Goal: Information Seeking & Learning: Learn about a topic

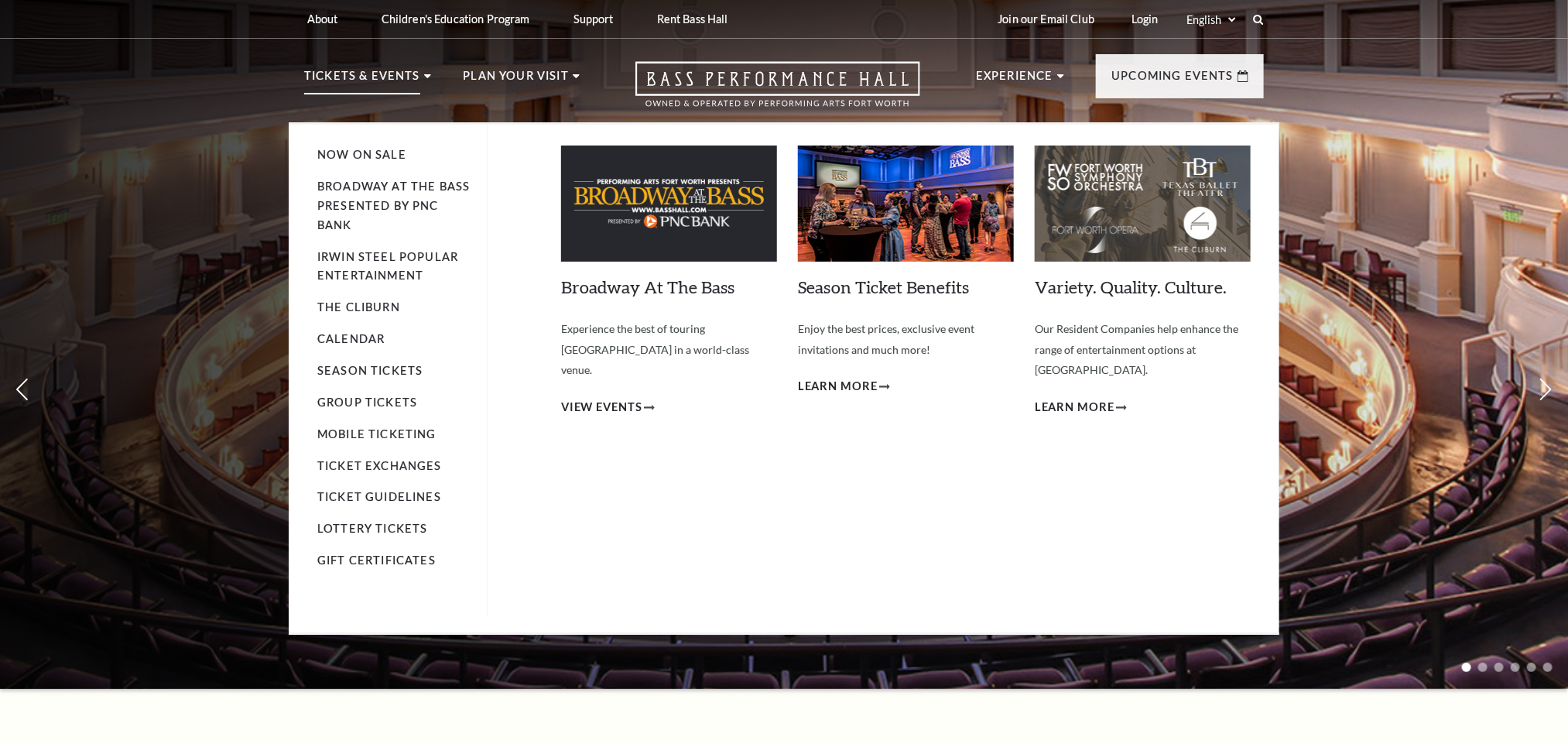
click at [395, 79] on p "Tickets & Events" at bounding box center [362, 80] width 116 height 27
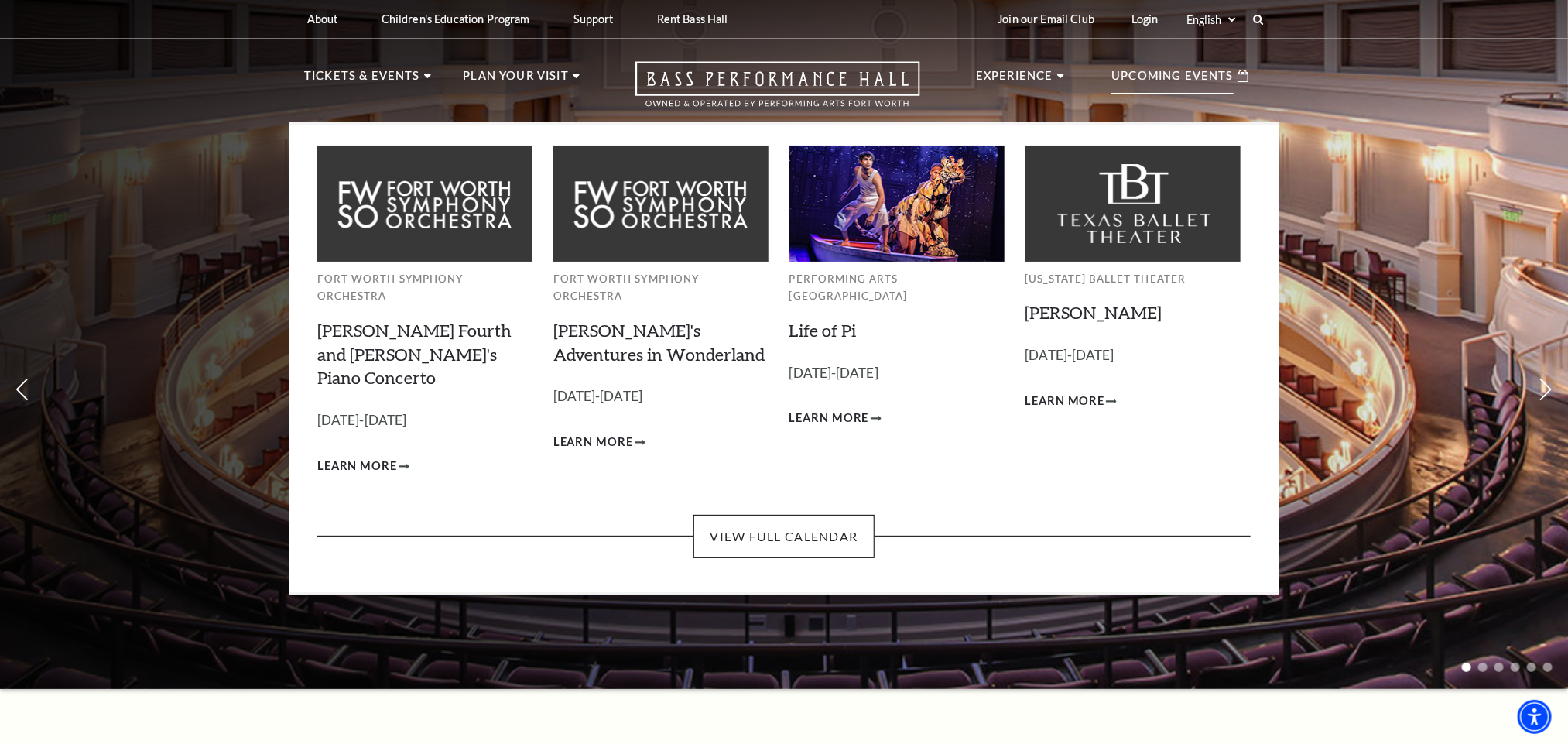
click at [1184, 88] on p "Upcoming Events" at bounding box center [1172, 80] width 122 height 27
click at [794, 515] on link "View Full Calendar" at bounding box center [783, 536] width 180 height 43
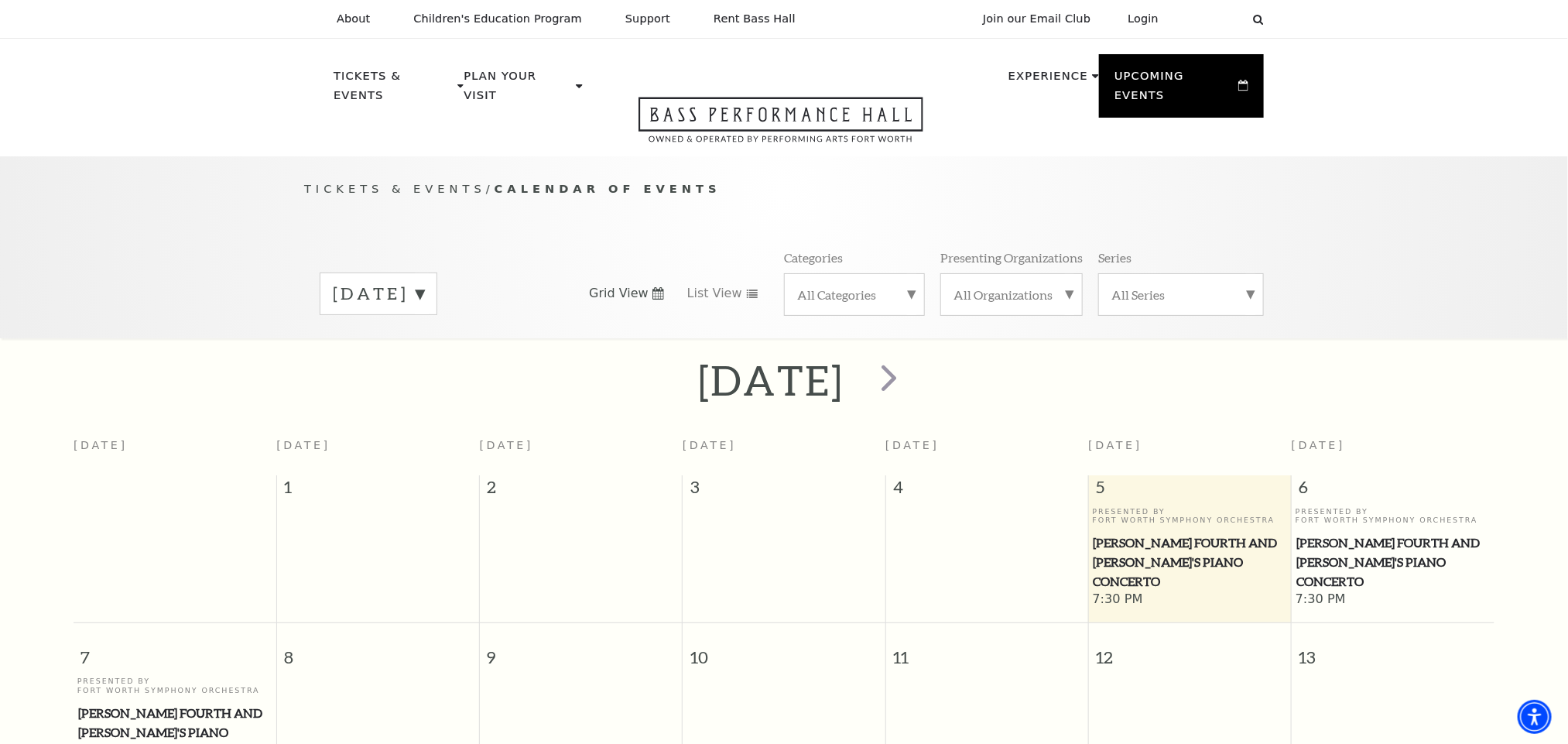
scroll to position [137, 0]
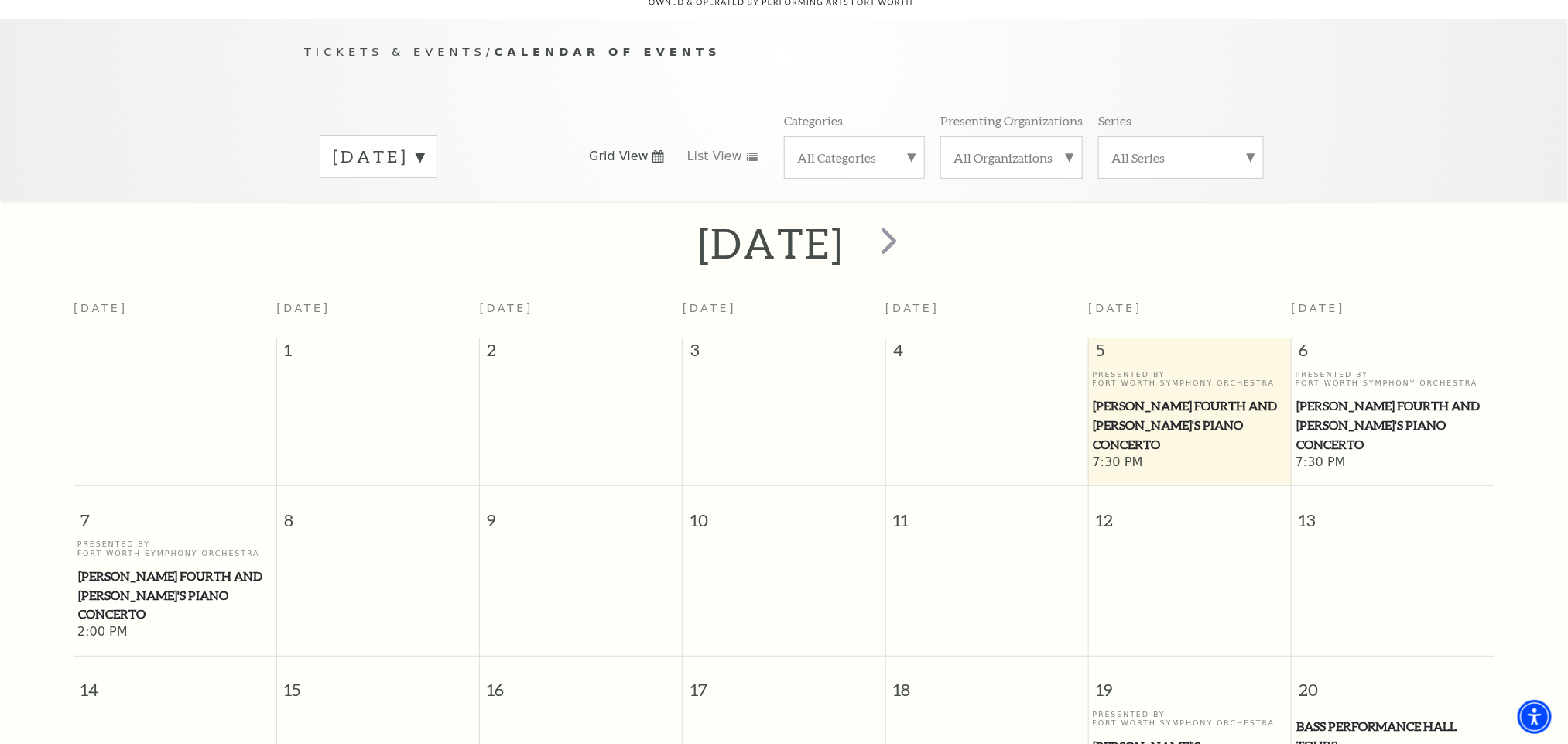
drag, startPoint x: 1103, startPoint y: 386, endPoint x: 1096, endPoint y: 149, distance: 237.1
click at [1096, 149] on div "Categories All Categories Presenting Organizations All Organizations Series All…" at bounding box center [1024, 145] width 480 height 66
click at [1170, 396] on span "[PERSON_NAME] Fourth and [PERSON_NAME]'s Piano Concerto" at bounding box center [1189, 424] width 193 height 58
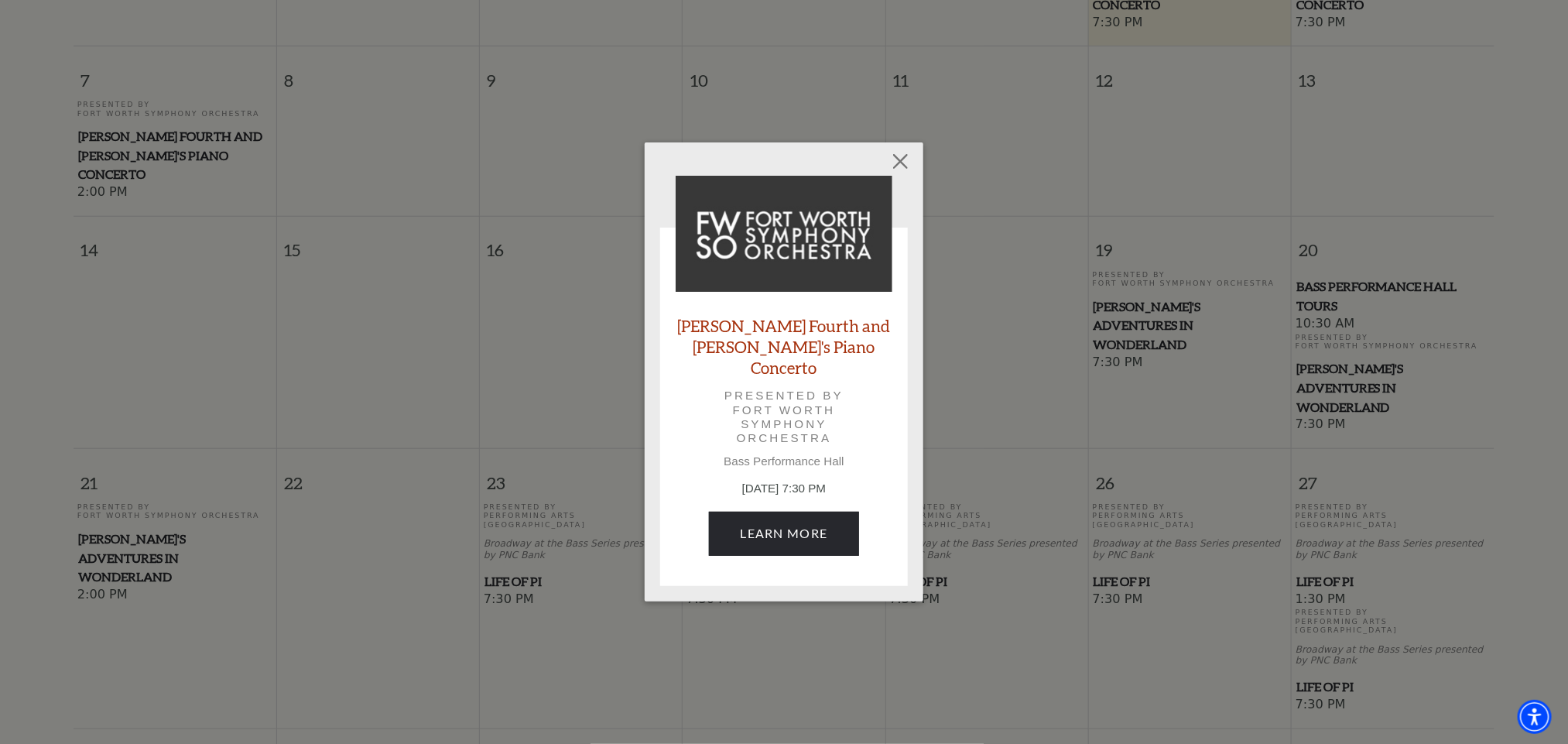
scroll to position [369, 0]
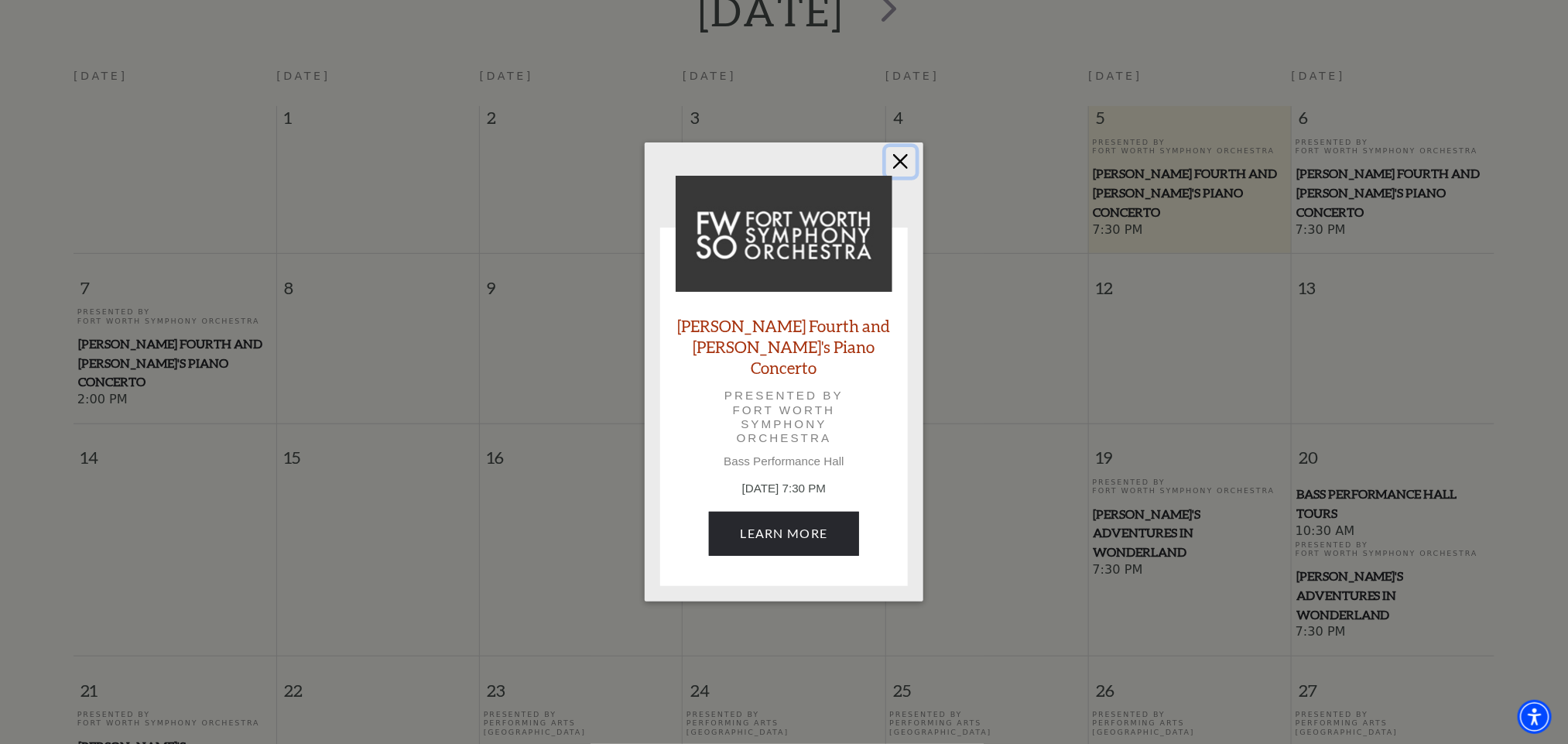
click at [898, 170] on button "Close" at bounding box center [901, 162] width 29 height 29
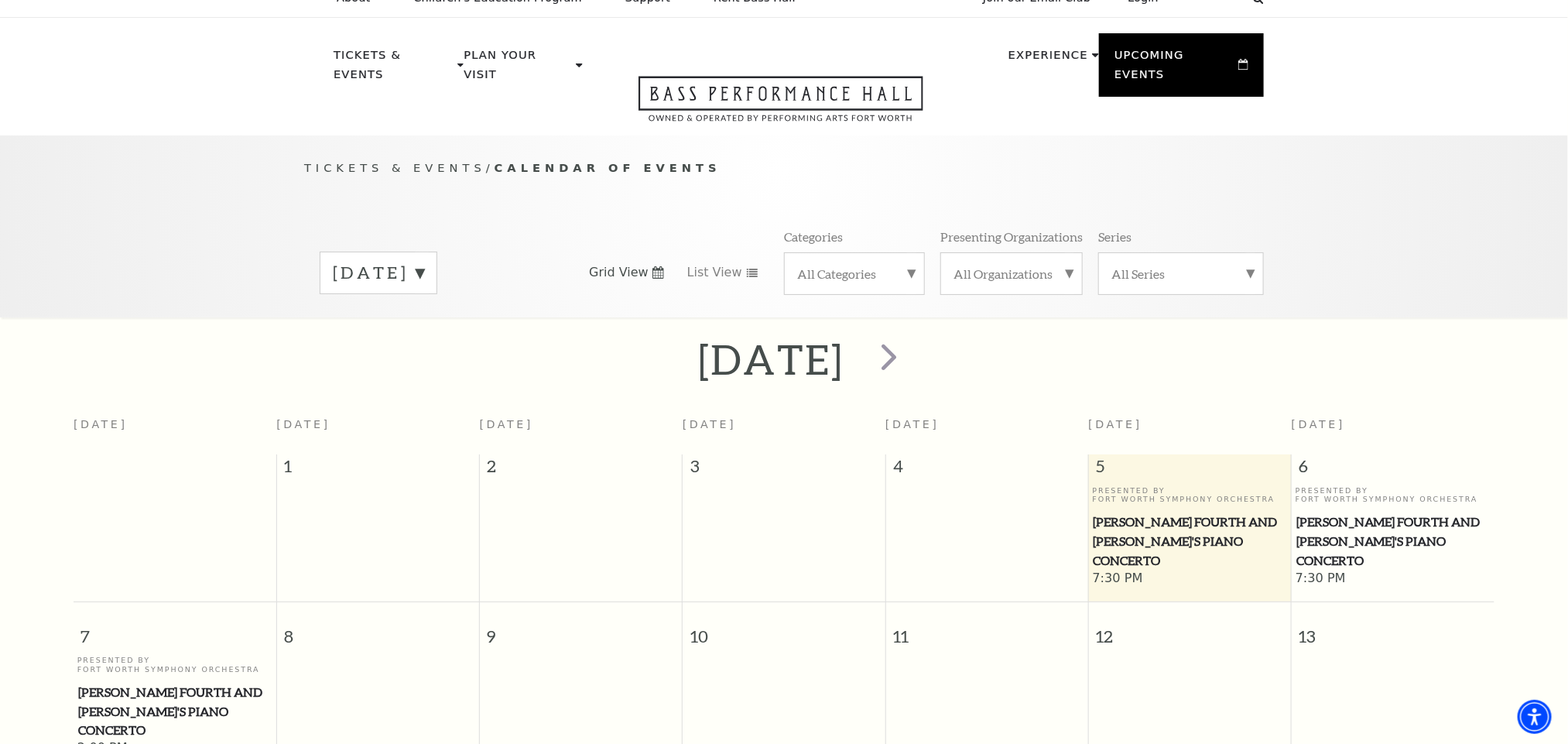
scroll to position [137, 0]
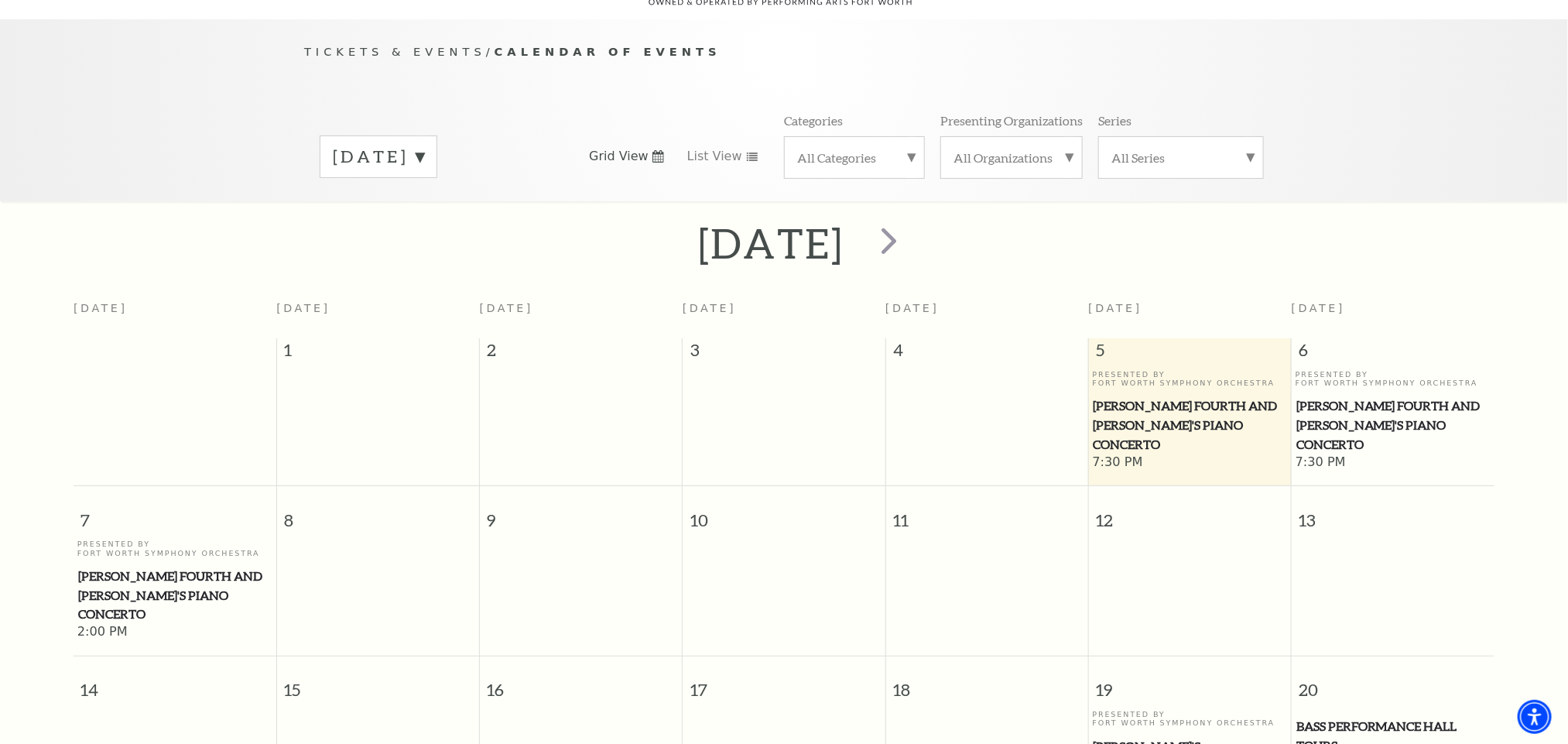
drag, startPoint x: 1335, startPoint y: 387, endPoint x: 1562, endPoint y: 253, distance: 263.6
click at [1562, 253] on div "[DATE]" at bounding box center [784, 243] width 1568 height 55
click at [1372, 416] on span "[PERSON_NAME] Fourth and [PERSON_NAME]'s Piano Concerto" at bounding box center [1392, 424] width 193 height 58
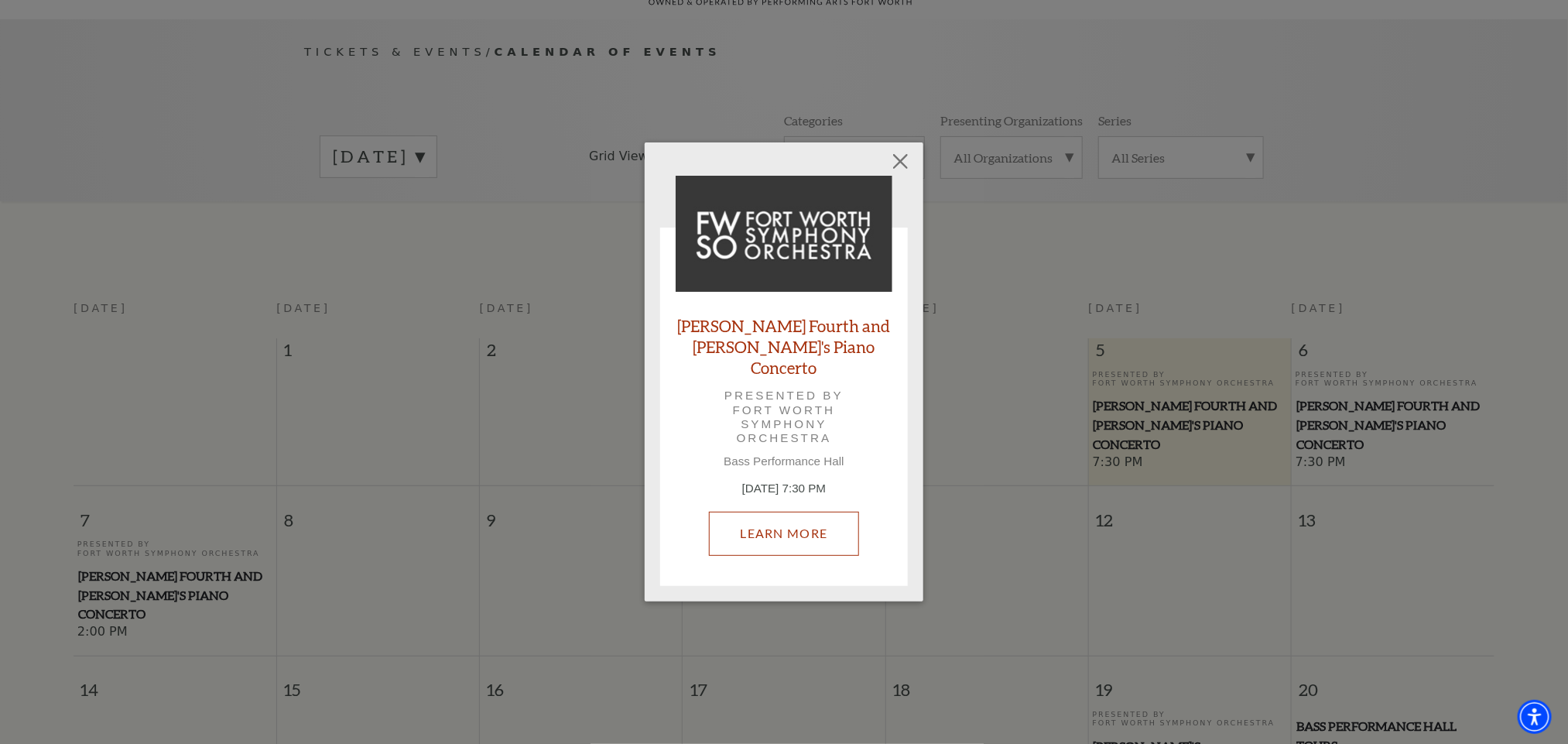
drag, startPoint x: 816, startPoint y: 546, endPoint x: 759, endPoint y: 523, distance: 61.5
click at [759, 523] on link "Learn More" at bounding box center [784, 534] width 151 height 43
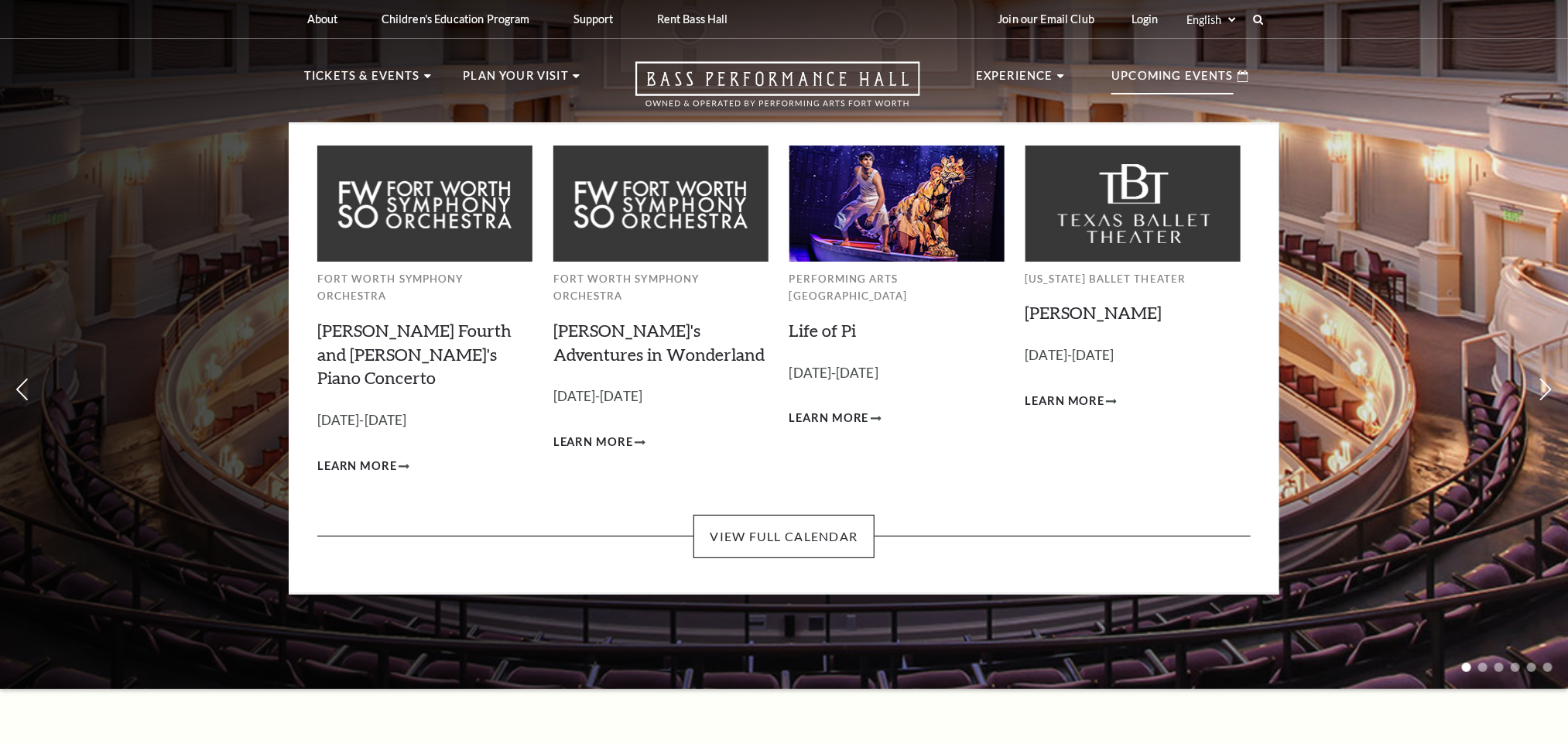
click at [1177, 67] on p "Upcoming Events" at bounding box center [1172, 80] width 122 height 27
click at [808, 515] on link "View Full Calendar" at bounding box center [783, 536] width 180 height 43
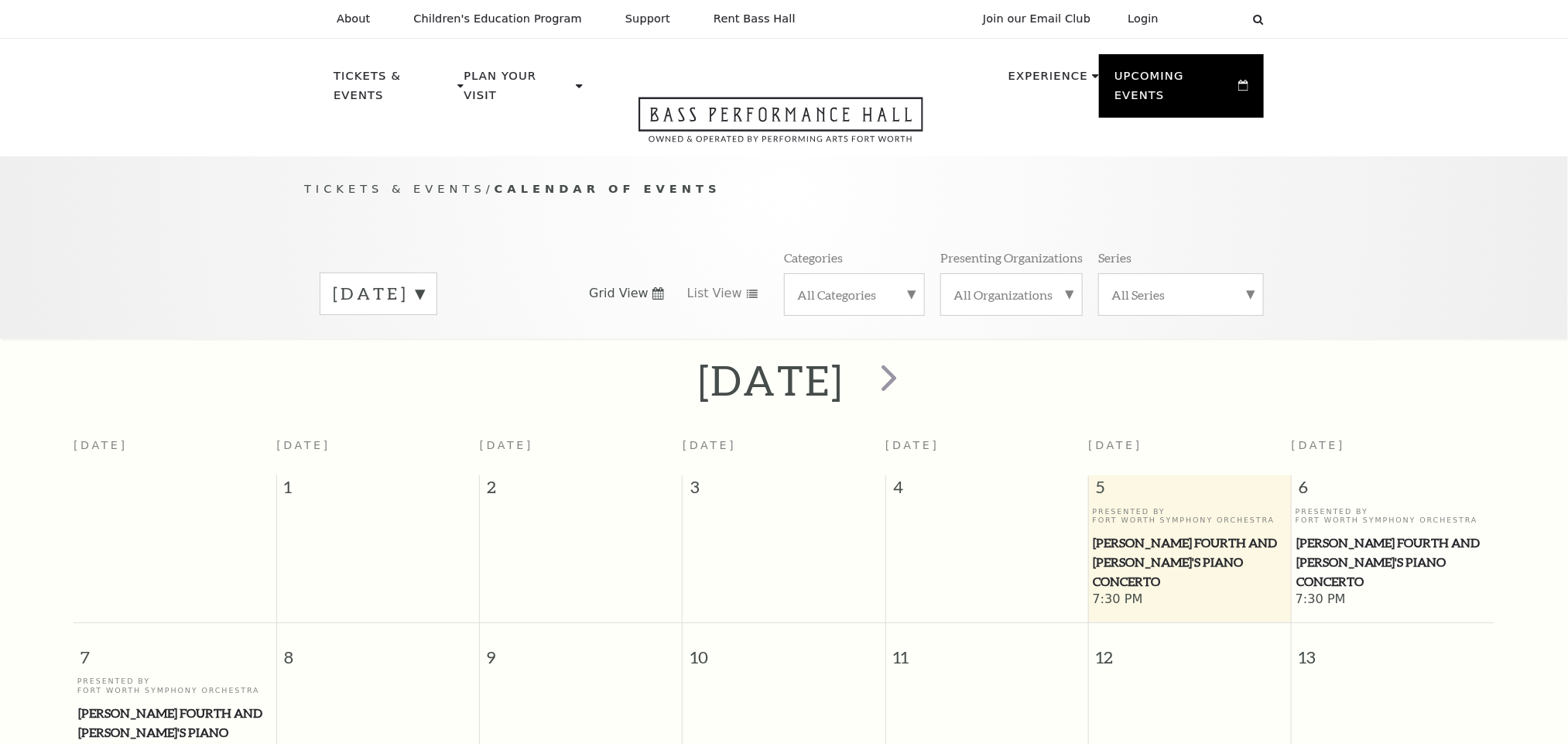
scroll to position [137, 0]
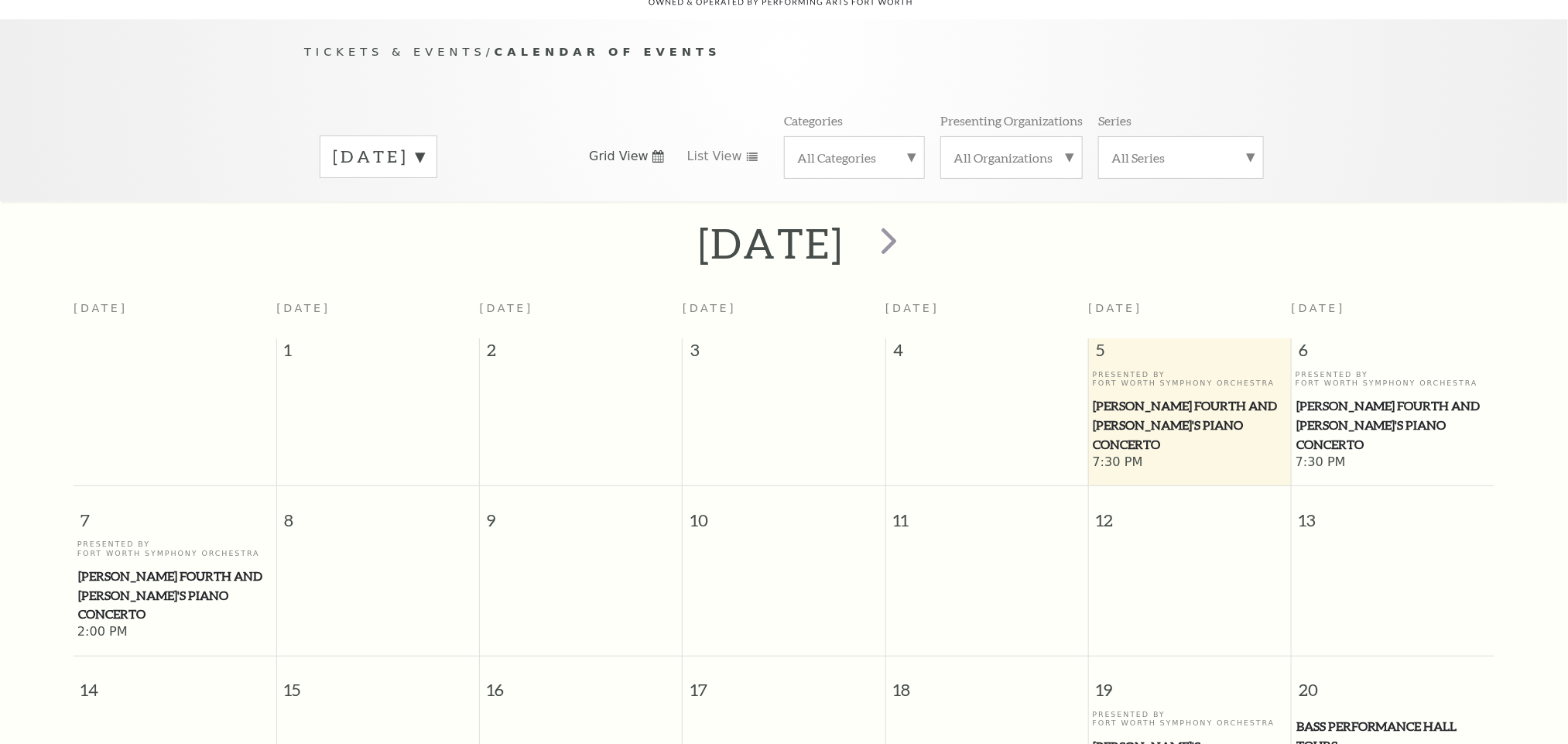
drag, startPoint x: 0, startPoint y: 0, endPoint x: 1089, endPoint y: 228, distance: 1112.6
click at [1089, 228] on div "[DATE]" at bounding box center [784, 243] width 1568 height 55
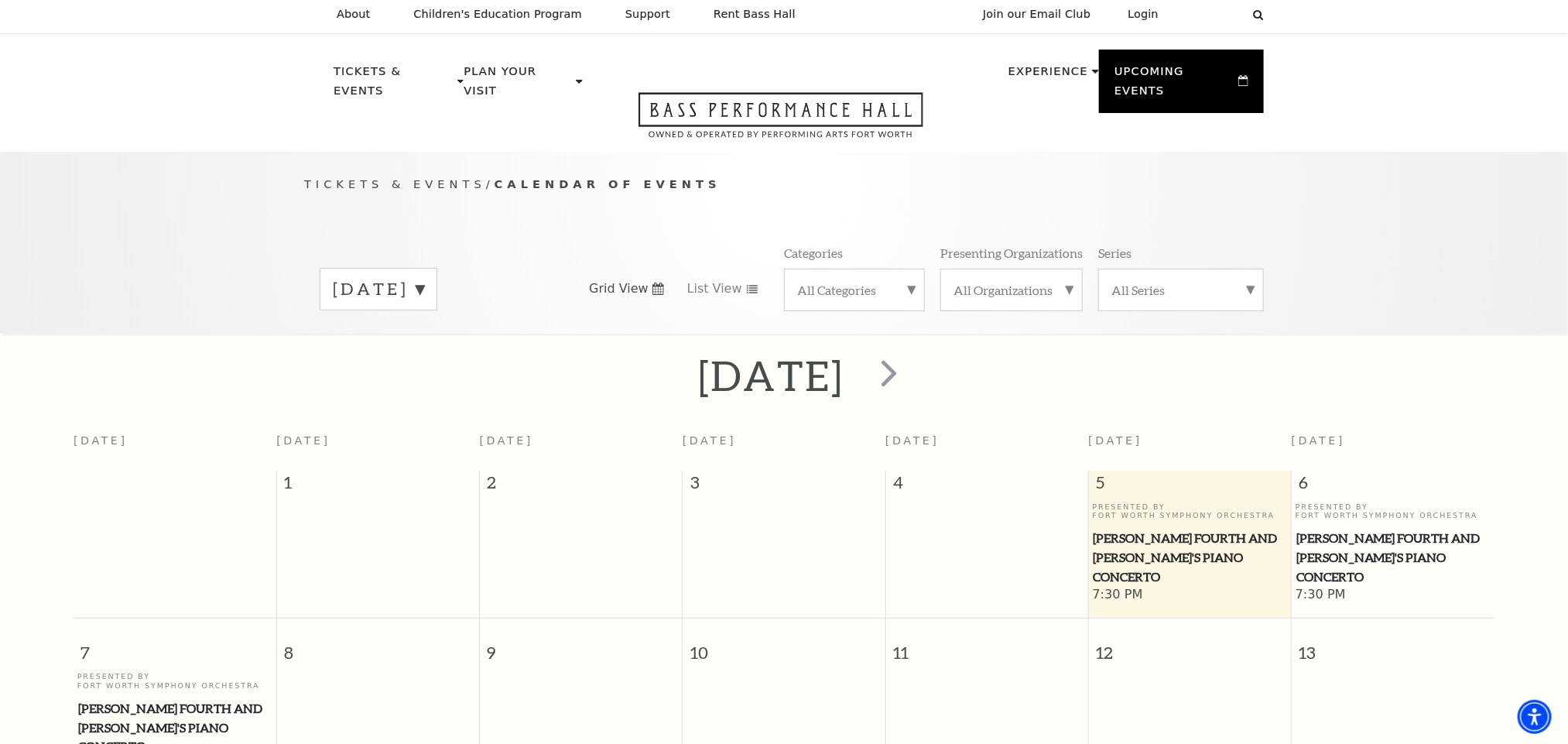
scroll to position [0, 0]
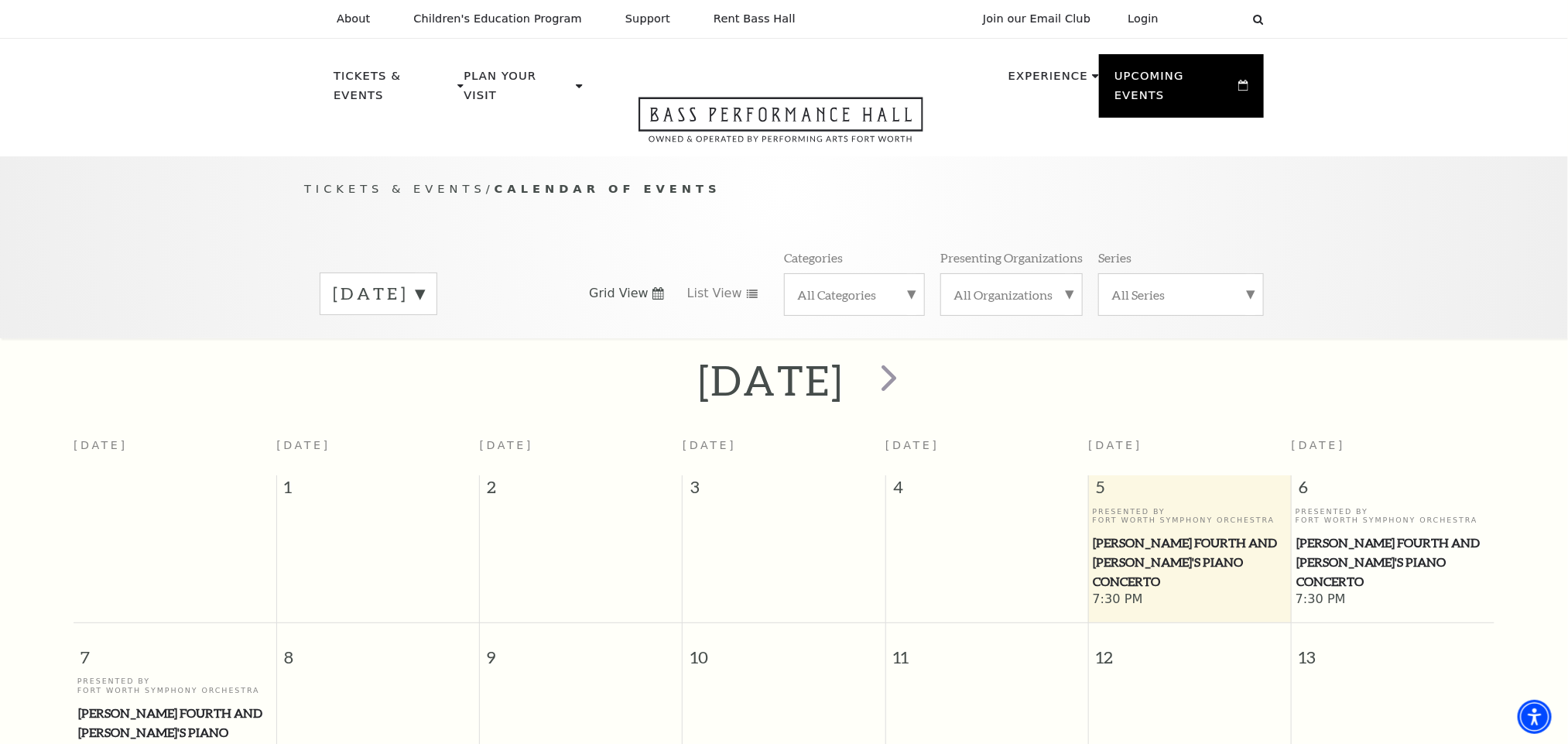
click at [424, 282] on label "[DATE]" at bounding box center [378, 294] width 91 height 24
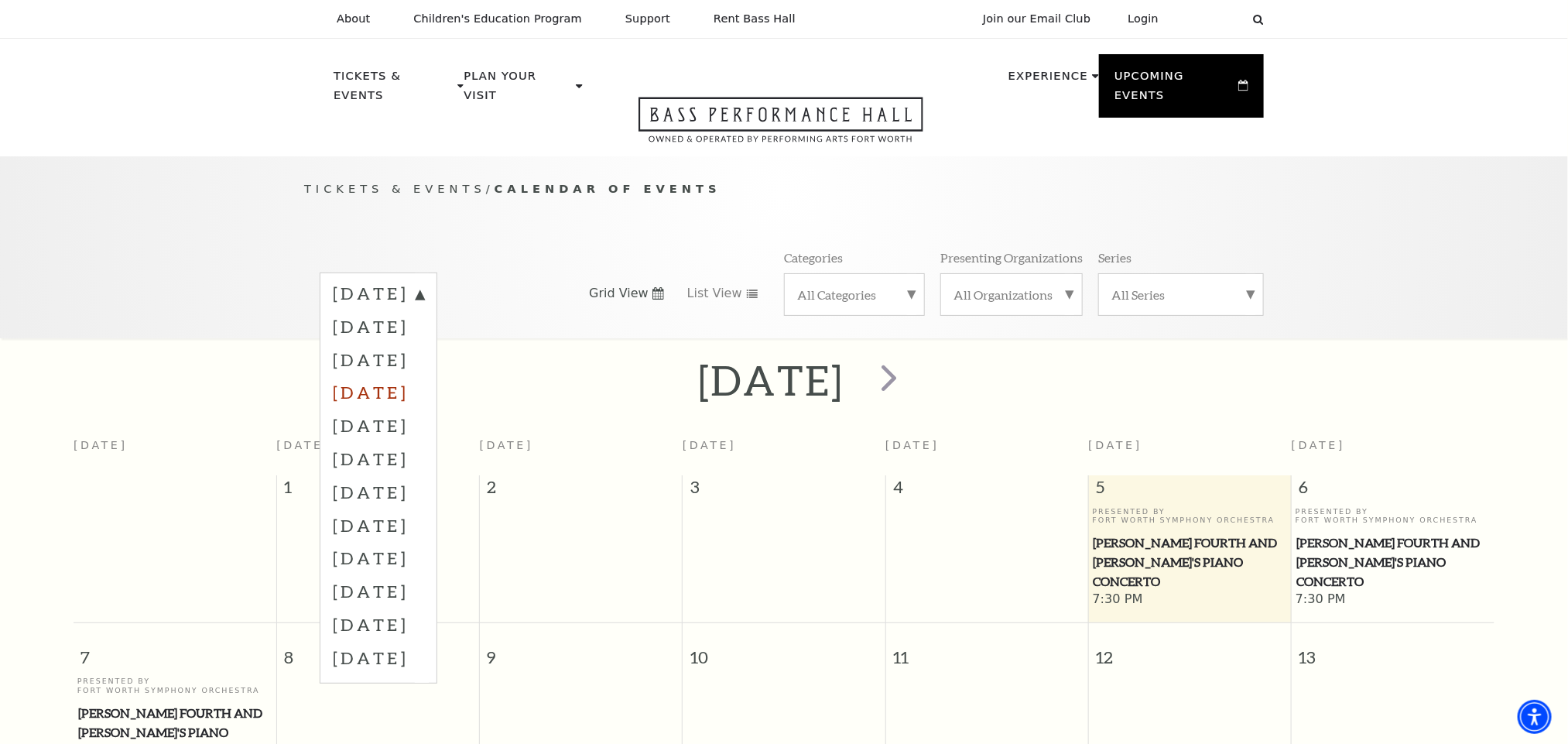
click at [424, 375] on label "December 2025" at bounding box center [378, 392] width 91 height 34
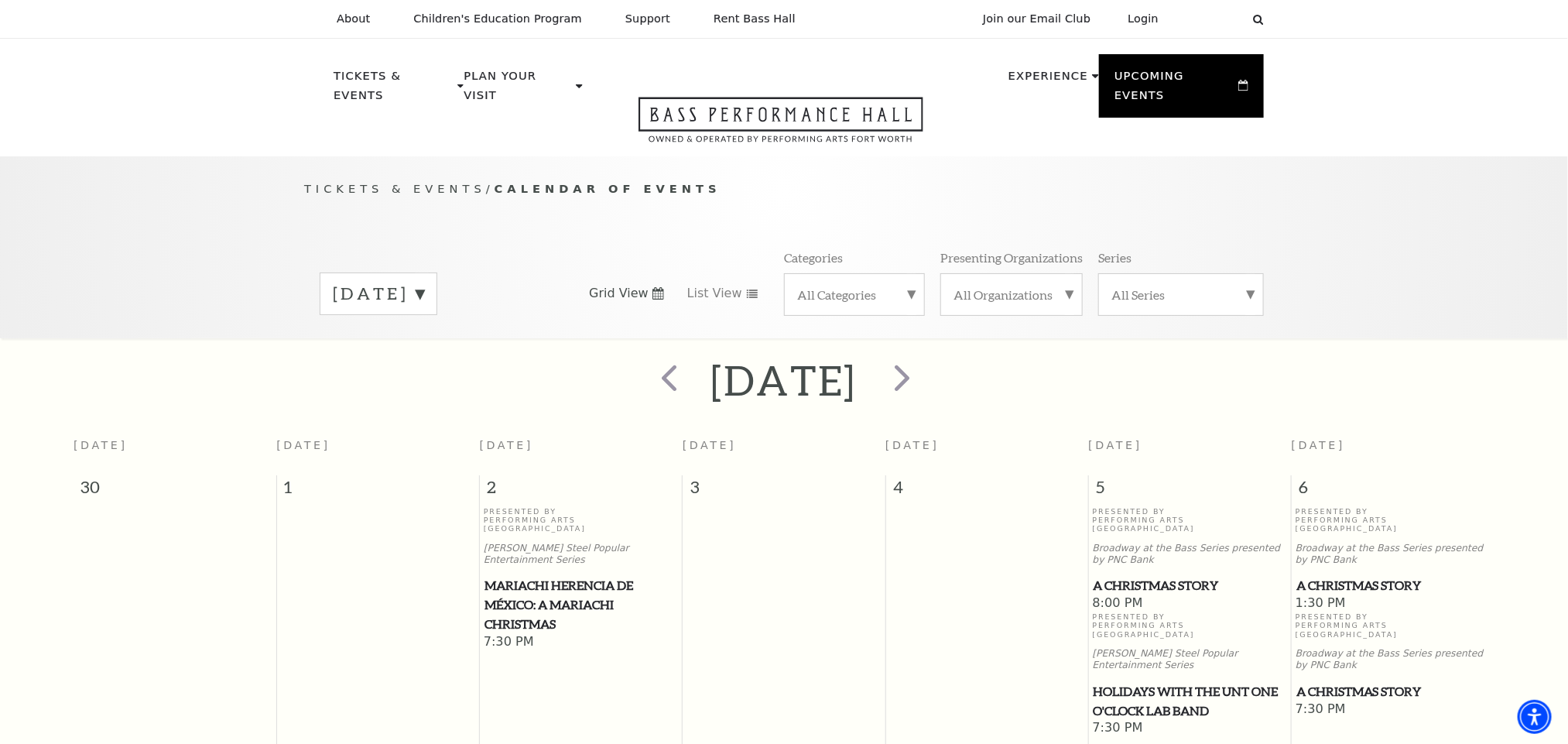
click at [424, 282] on label "December 2025" at bounding box center [378, 294] width 91 height 24
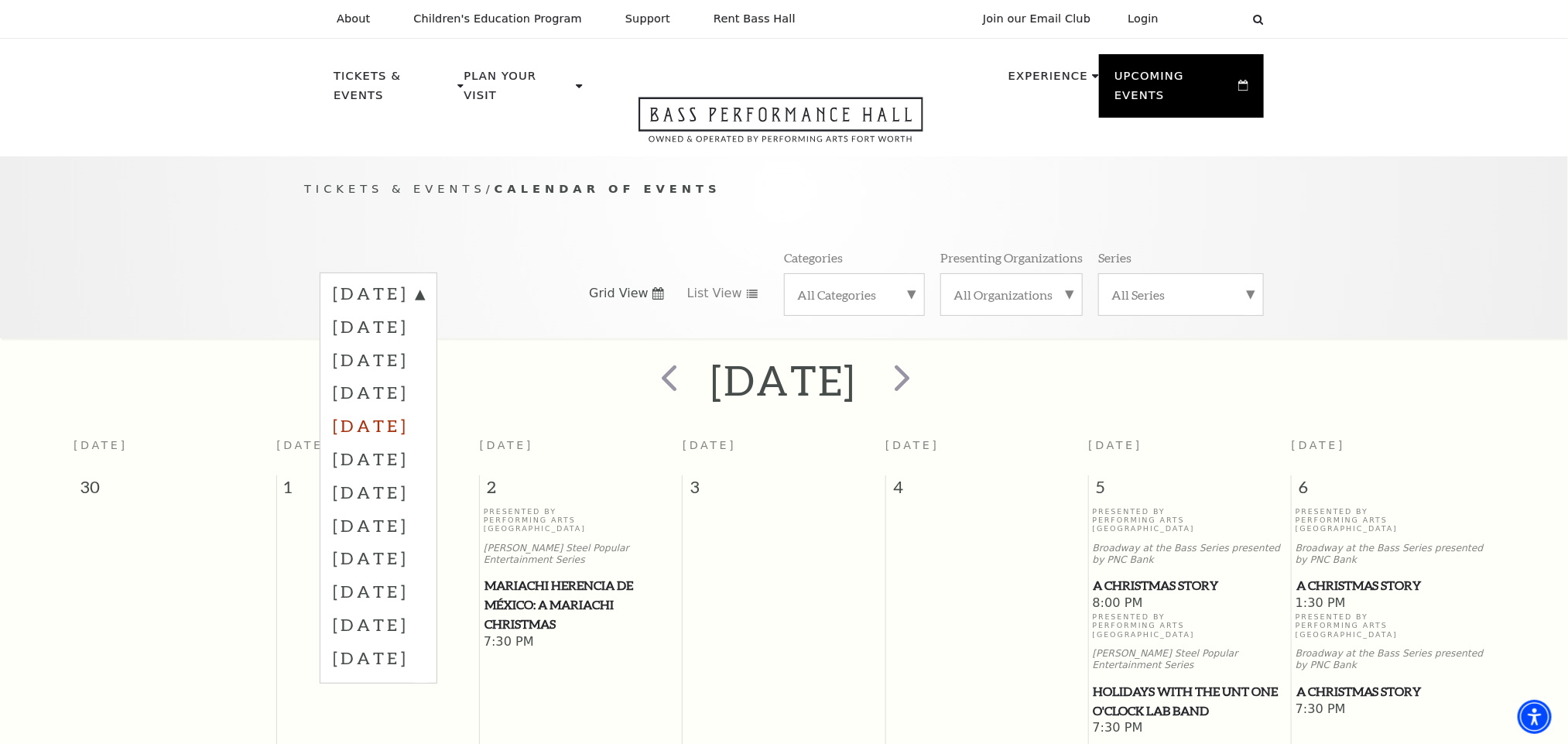
click at [410, 409] on label "January 2026" at bounding box center [378, 425] width 91 height 34
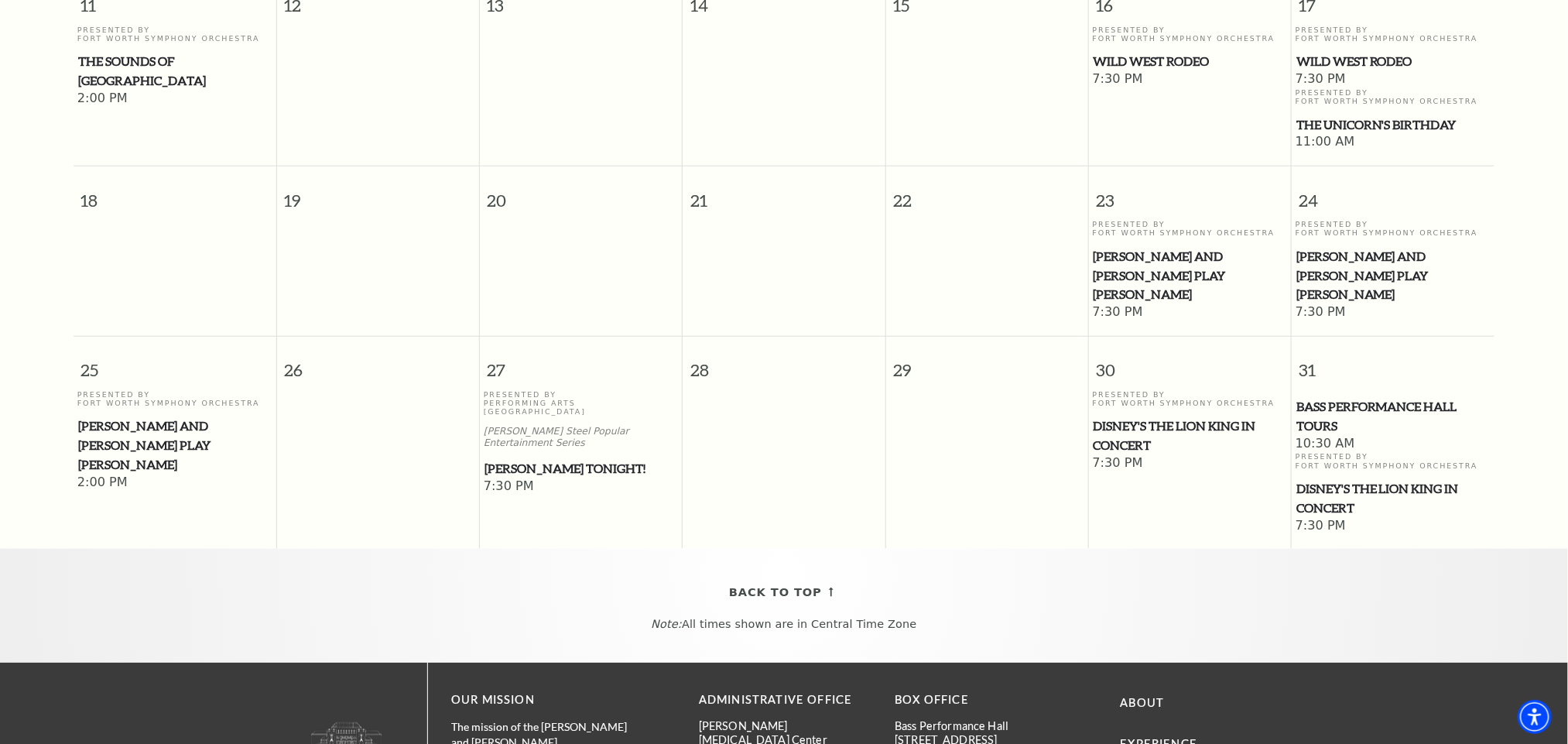
scroll to position [766, 0]
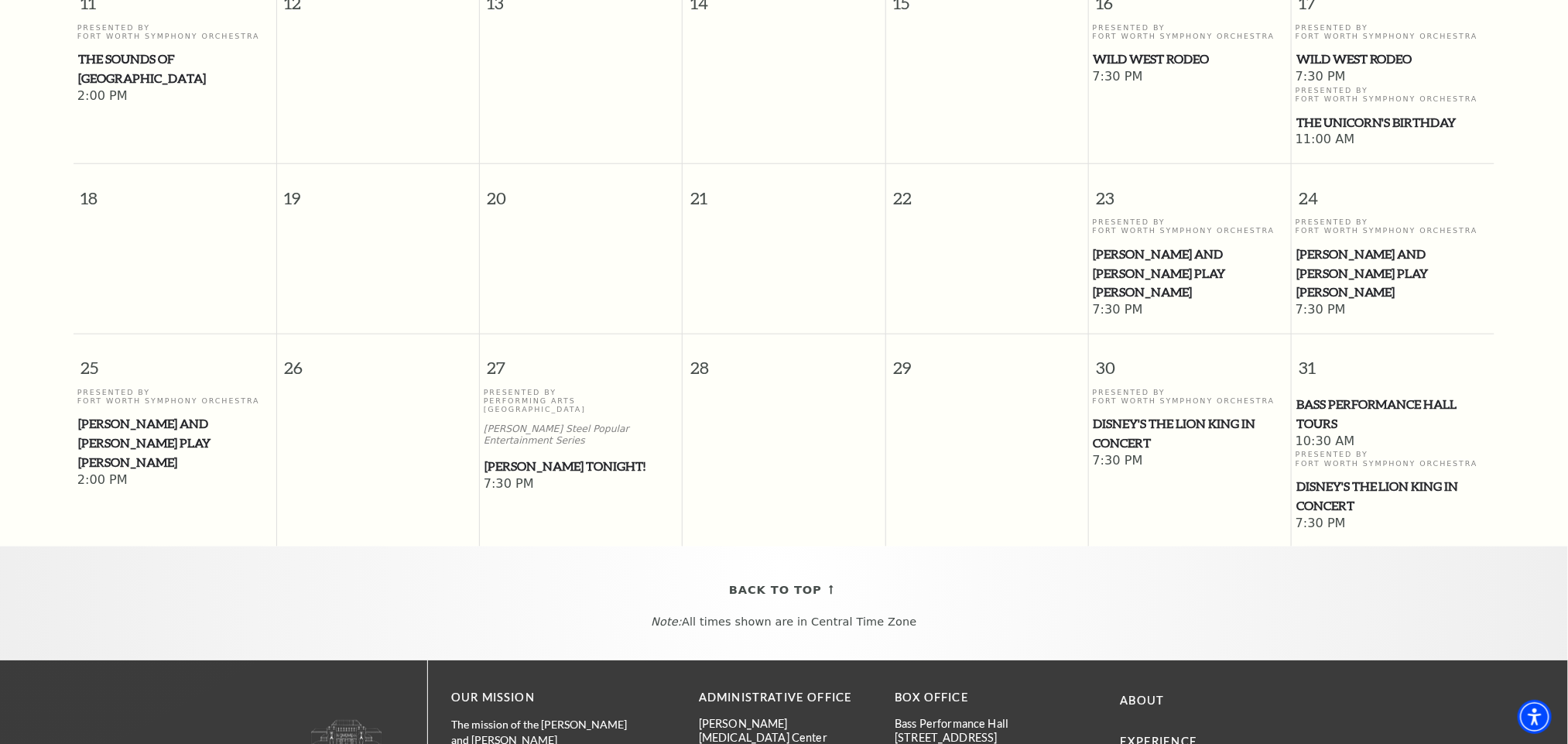
drag, startPoint x: 1136, startPoint y: 406, endPoint x: 1113, endPoint y: 407, distance: 23.0
click at [1113, 414] on span "Disney's The Lion King in Concert" at bounding box center [1189, 433] width 193 height 38
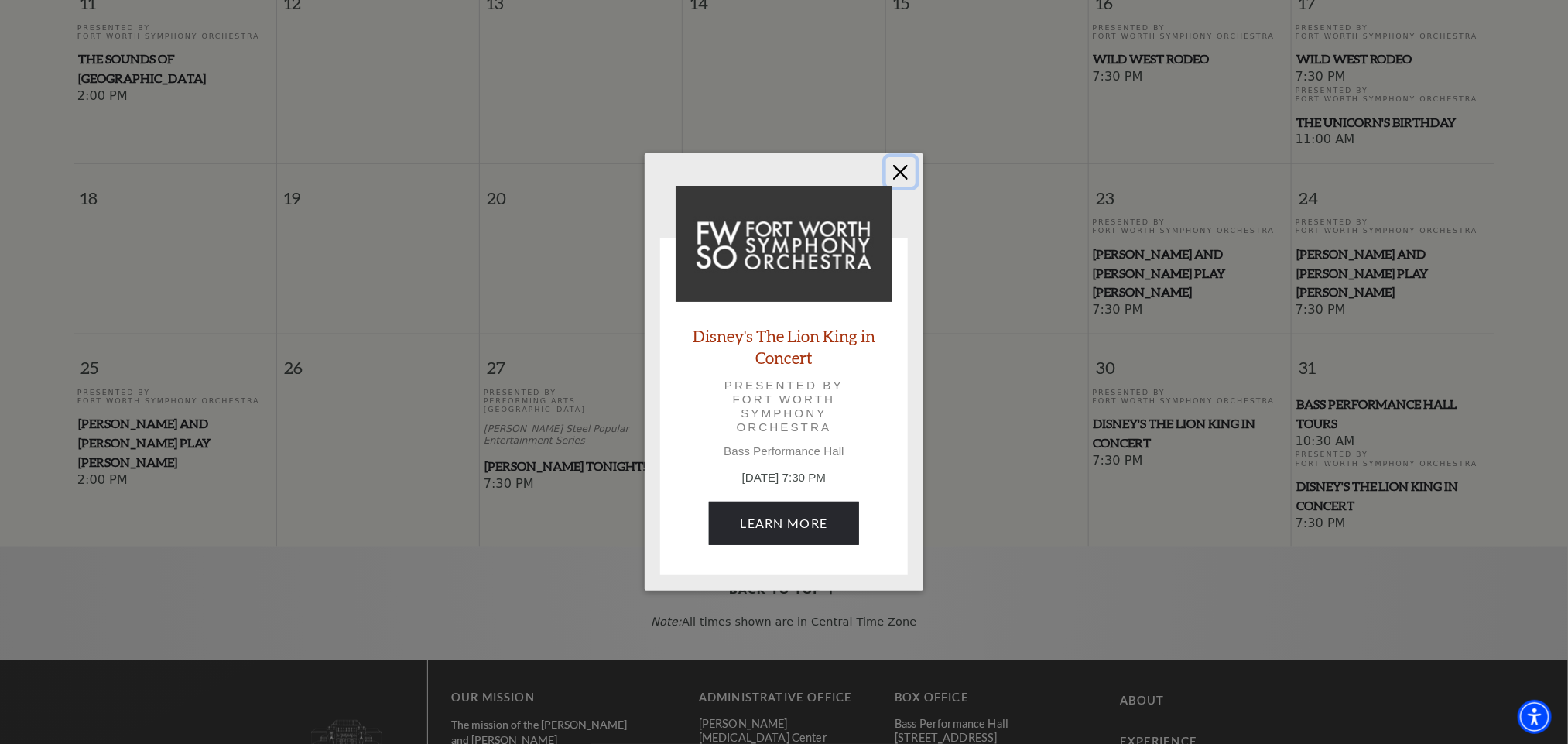
click at [909, 165] on button "Close" at bounding box center [901, 172] width 29 height 29
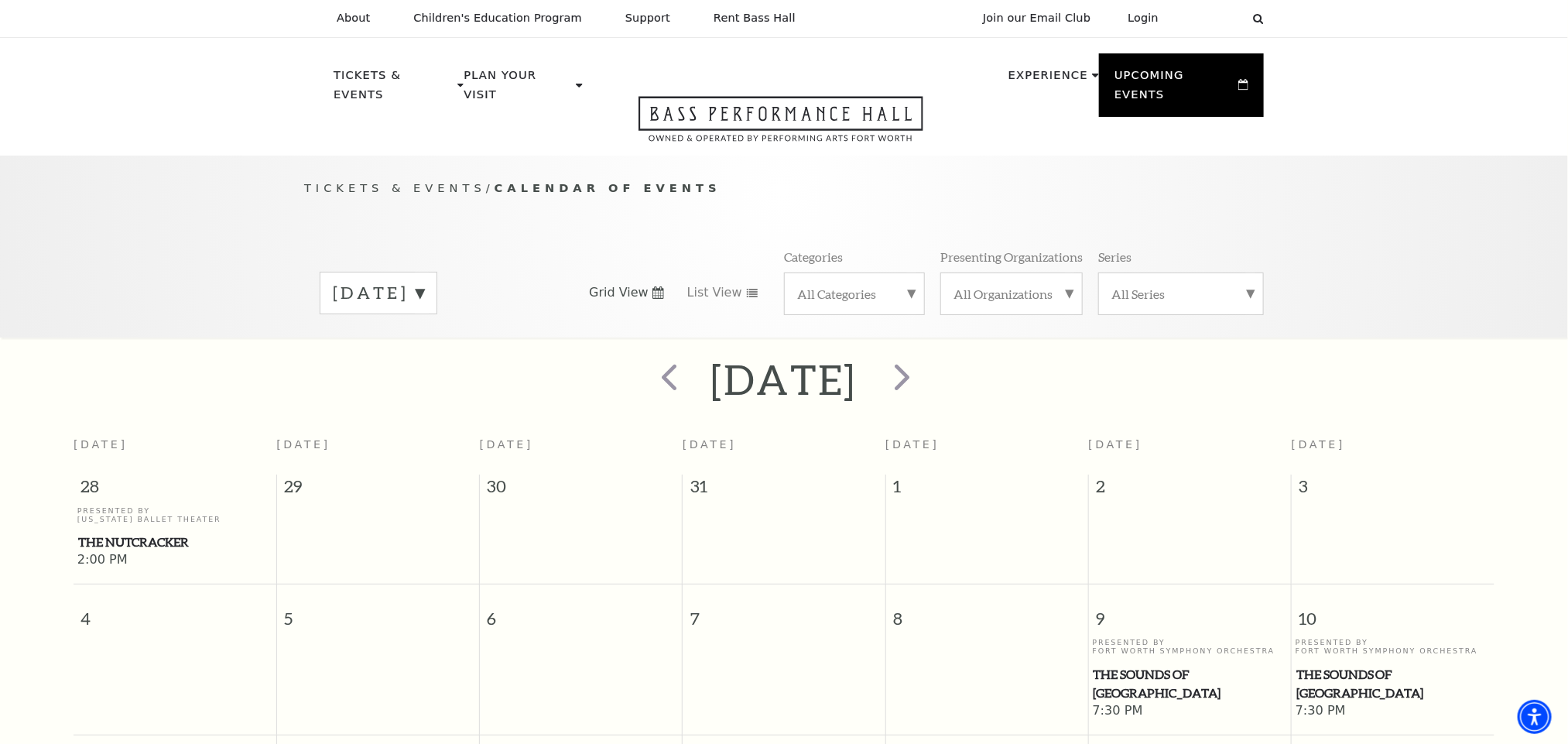
scroll to position [0, 0]
click at [924, 368] on span "next" at bounding box center [902, 377] width 44 height 44
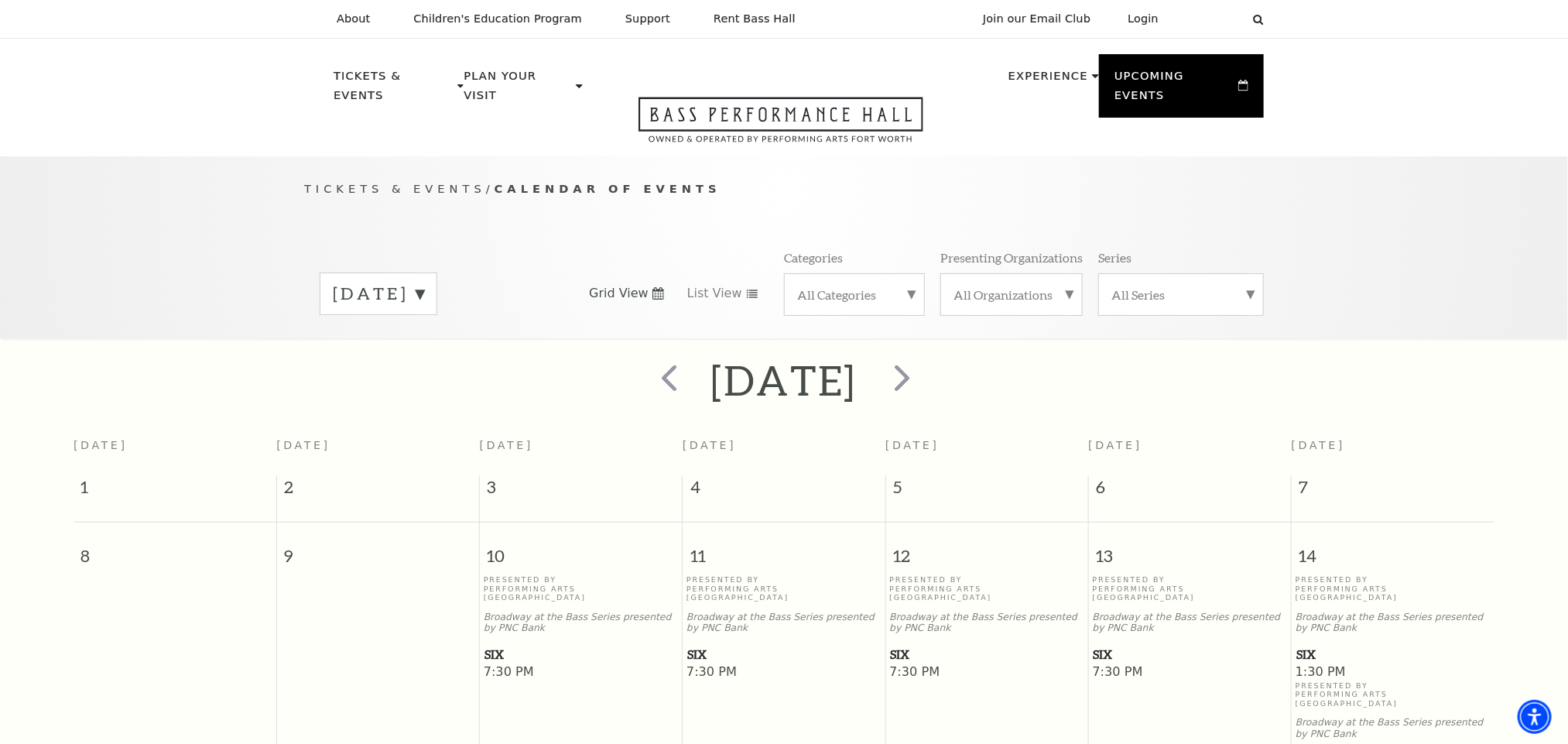
scroll to position [137, 0]
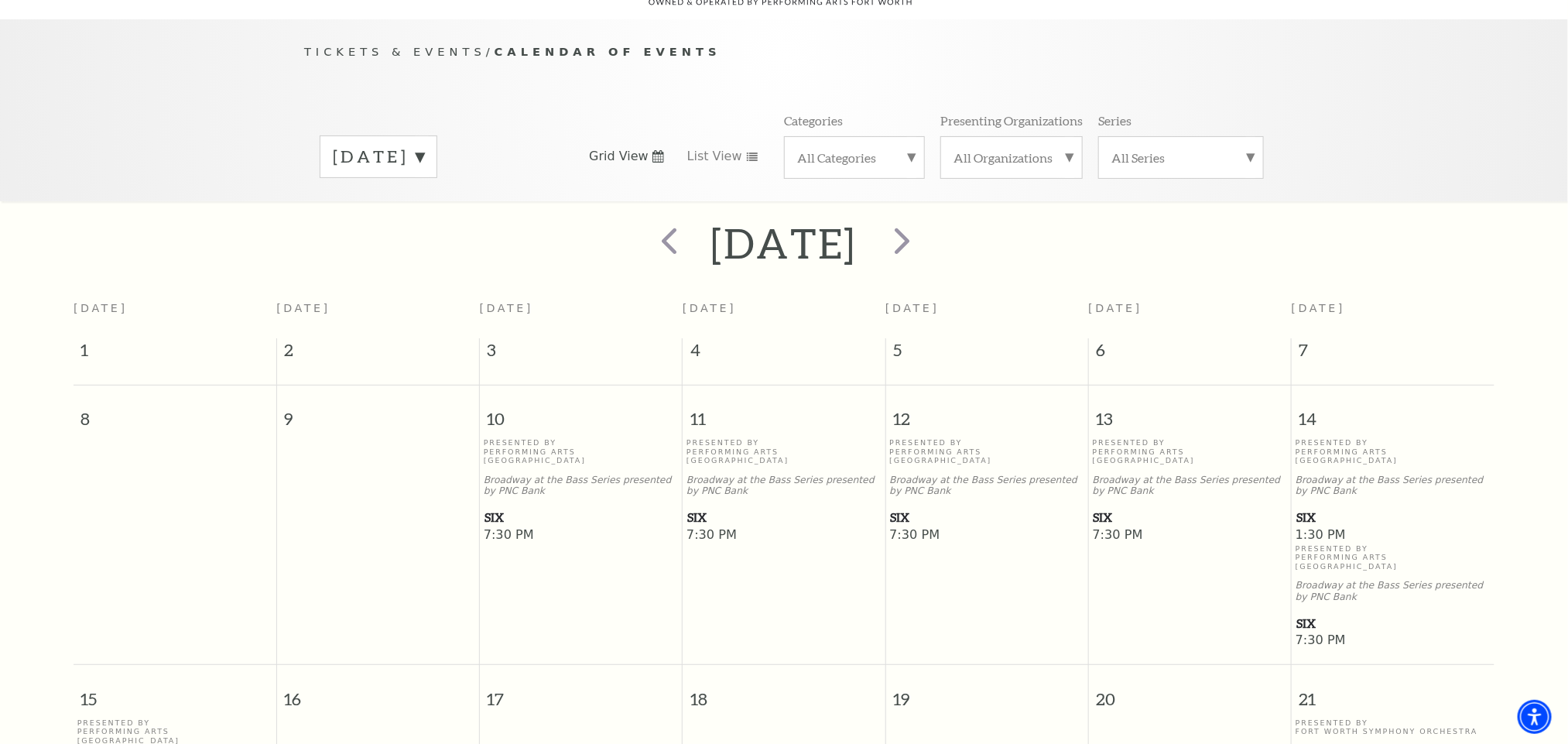
drag, startPoint x: 501, startPoint y: 479, endPoint x: 581, endPoint y: 544, distance: 103.1
click at [574, 548] on td "Presented By Performing Arts Fort Worth Broadway at the Bass Series presented b…" at bounding box center [581, 544] width 203 height 211
drag, startPoint x: 757, startPoint y: 433, endPoint x: 711, endPoint y: 502, distance: 82.9
click at [711, 508] on span "SIX" at bounding box center [783, 517] width 193 height 20
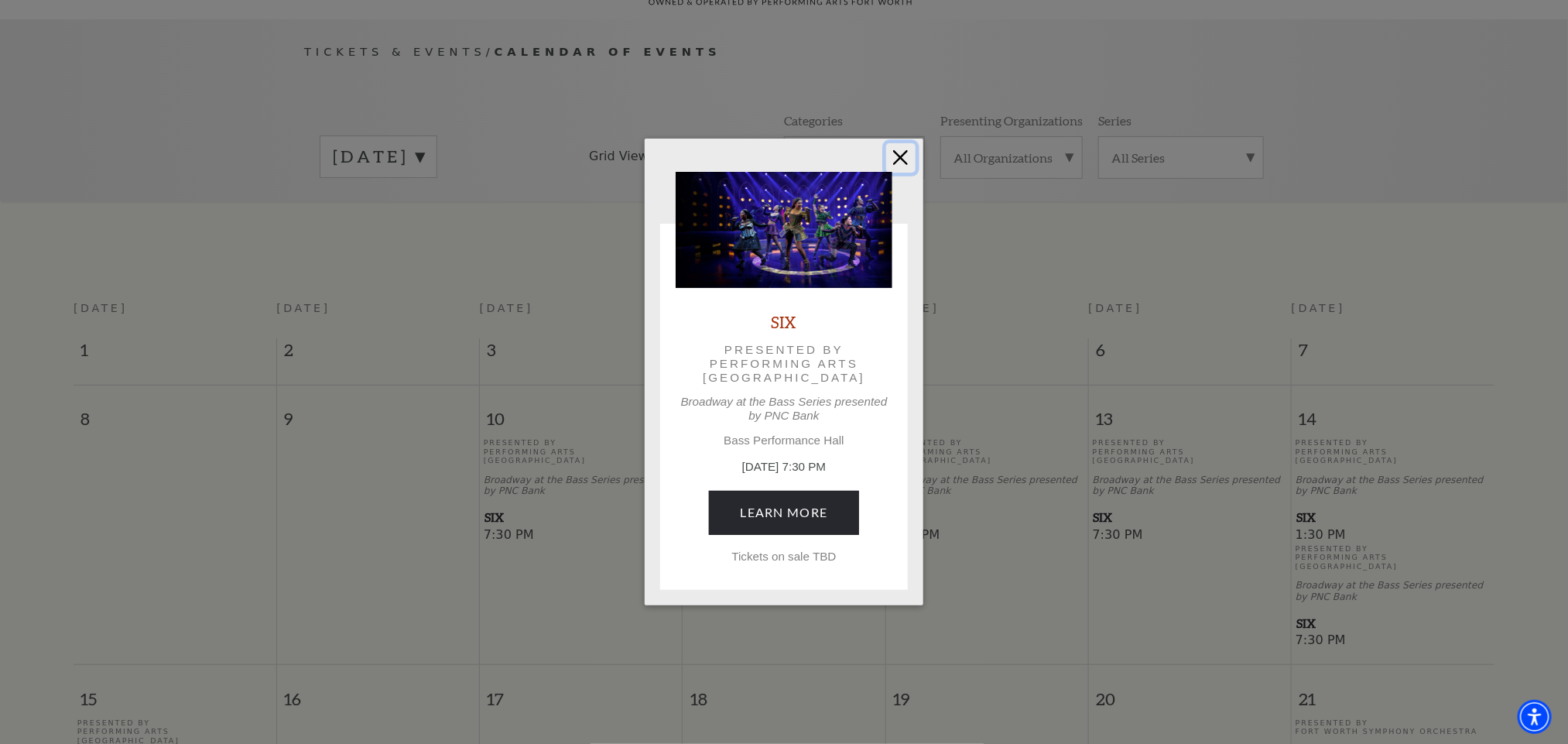
click at [896, 153] on button "Close" at bounding box center [901, 158] width 29 height 29
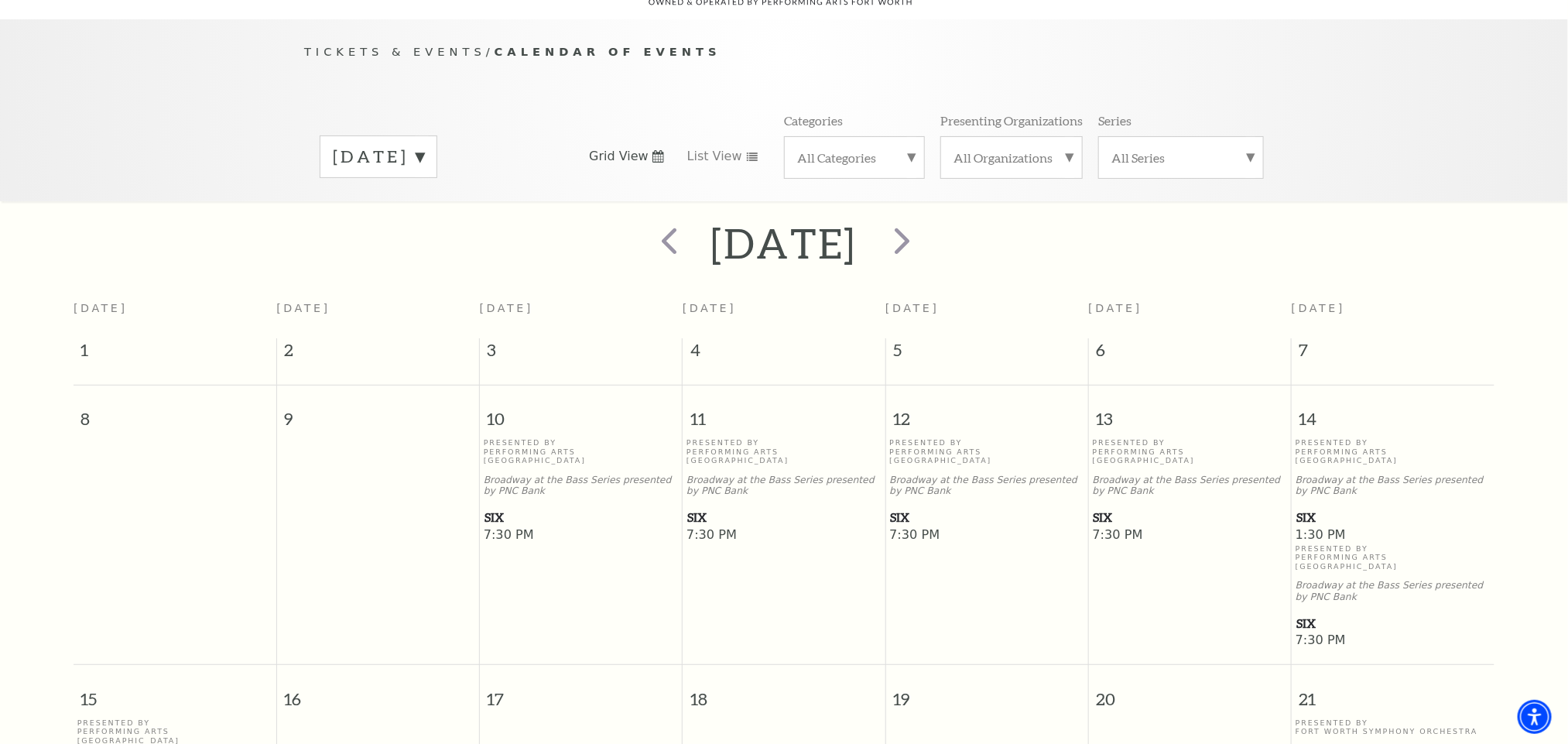
click at [922, 508] on span "SIX" at bounding box center [986, 517] width 193 height 20
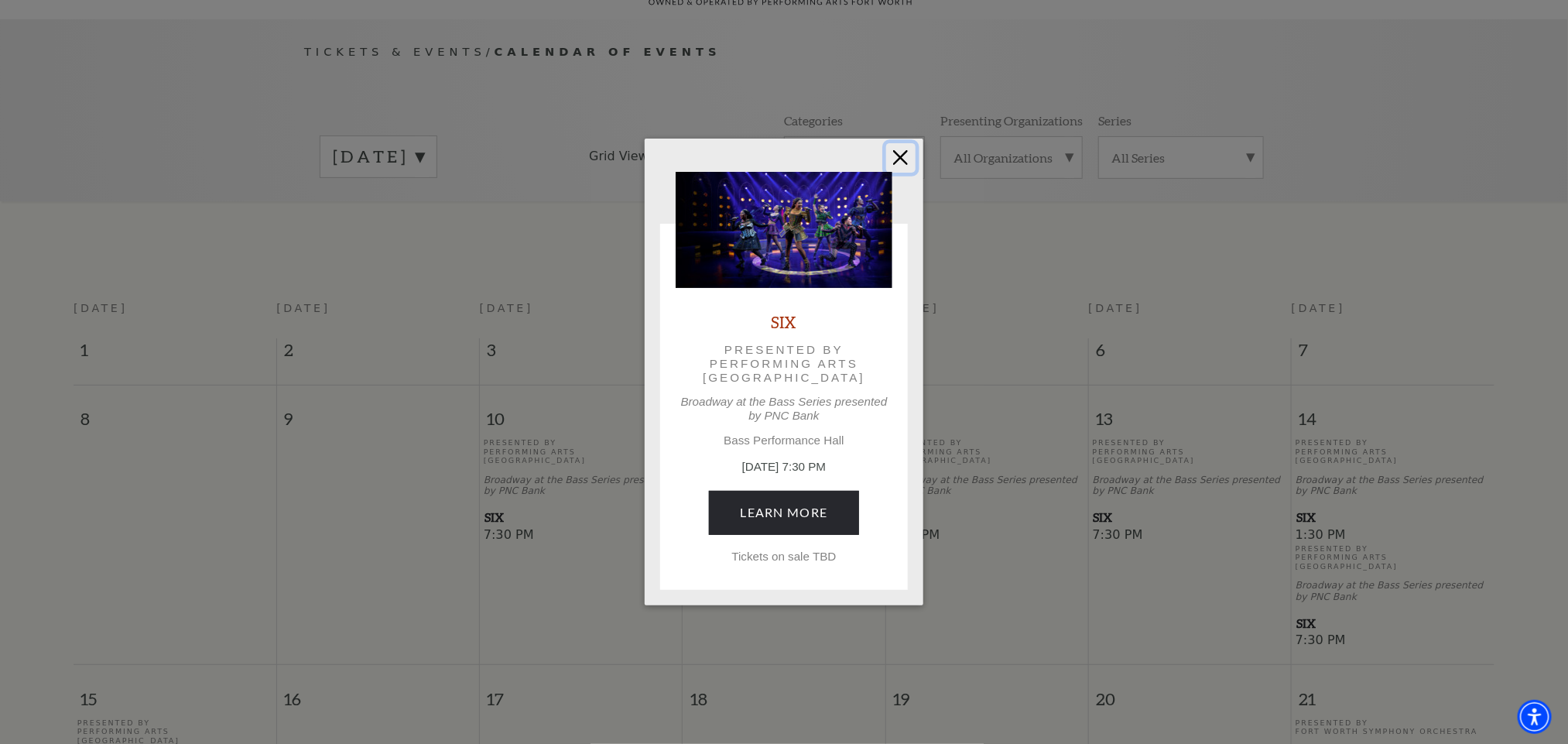
click at [894, 161] on button "Close" at bounding box center [901, 158] width 29 height 29
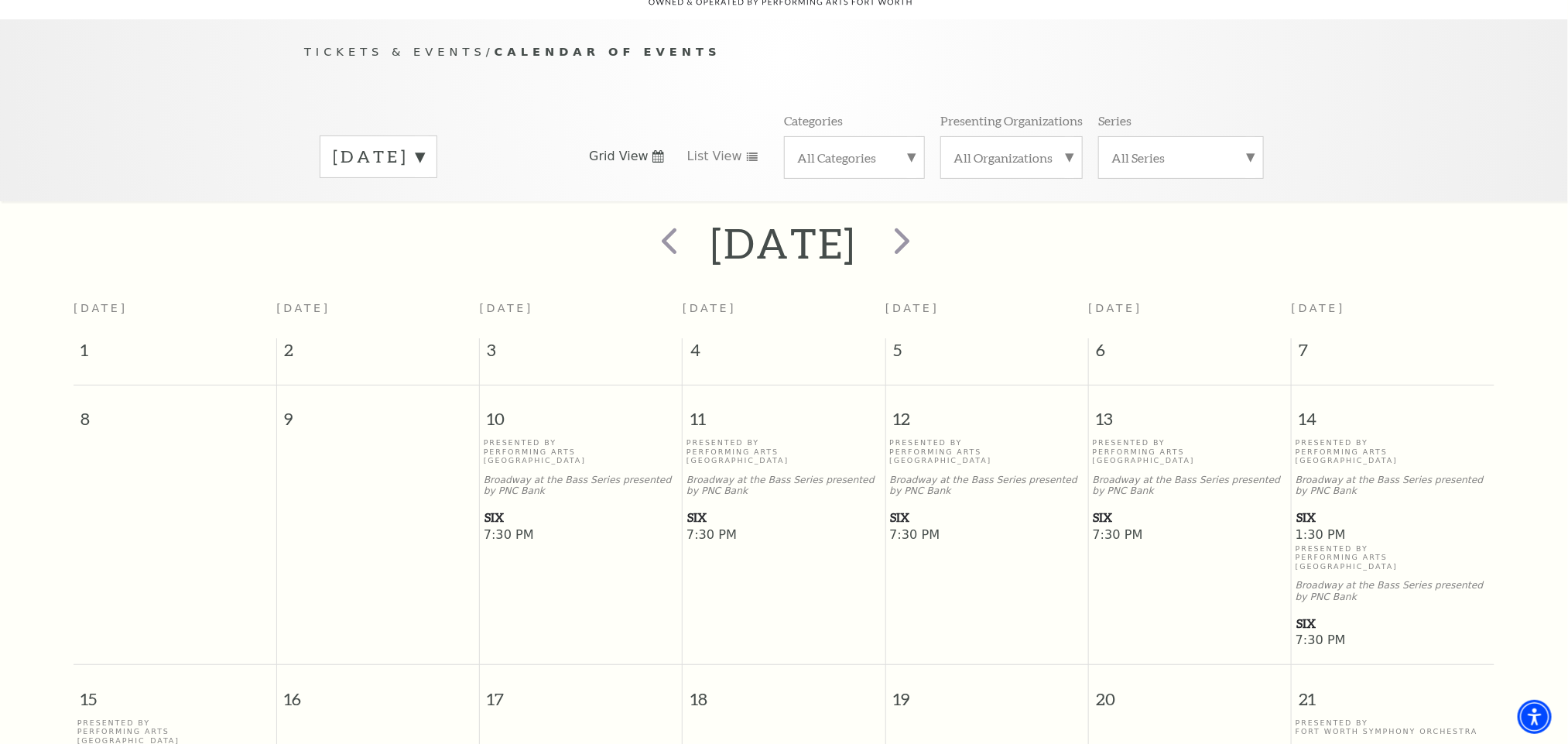
drag, startPoint x: 1101, startPoint y: 496, endPoint x: 994, endPoint y: 357, distance: 175.4
click at [994, 357] on div "1 2 3 4 5 6 7" at bounding box center [784, 361] width 1420 height 46
click at [924, 235] on span "next" at bounding box center [902, 240] width 44 height 44
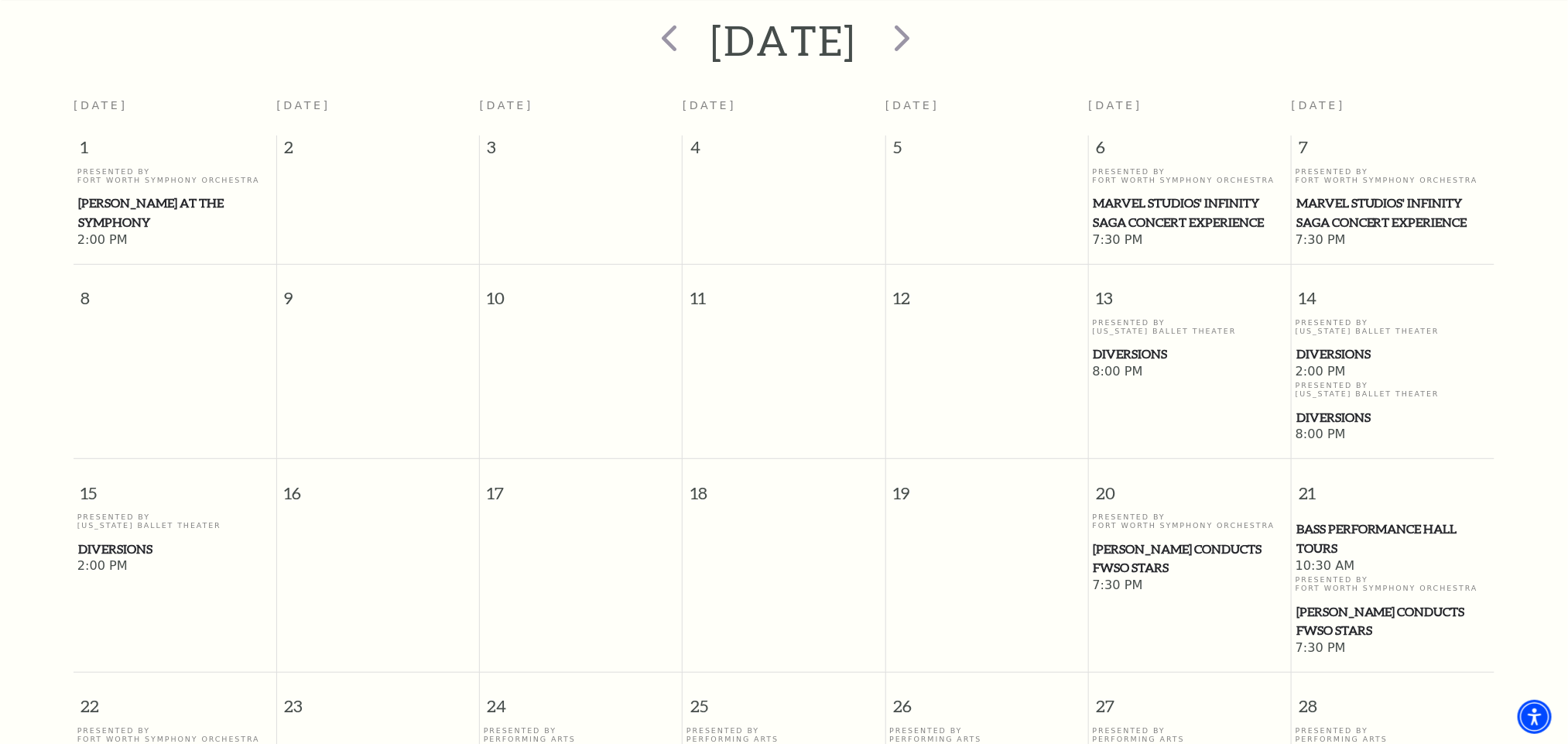
scroll to position [369, 0]
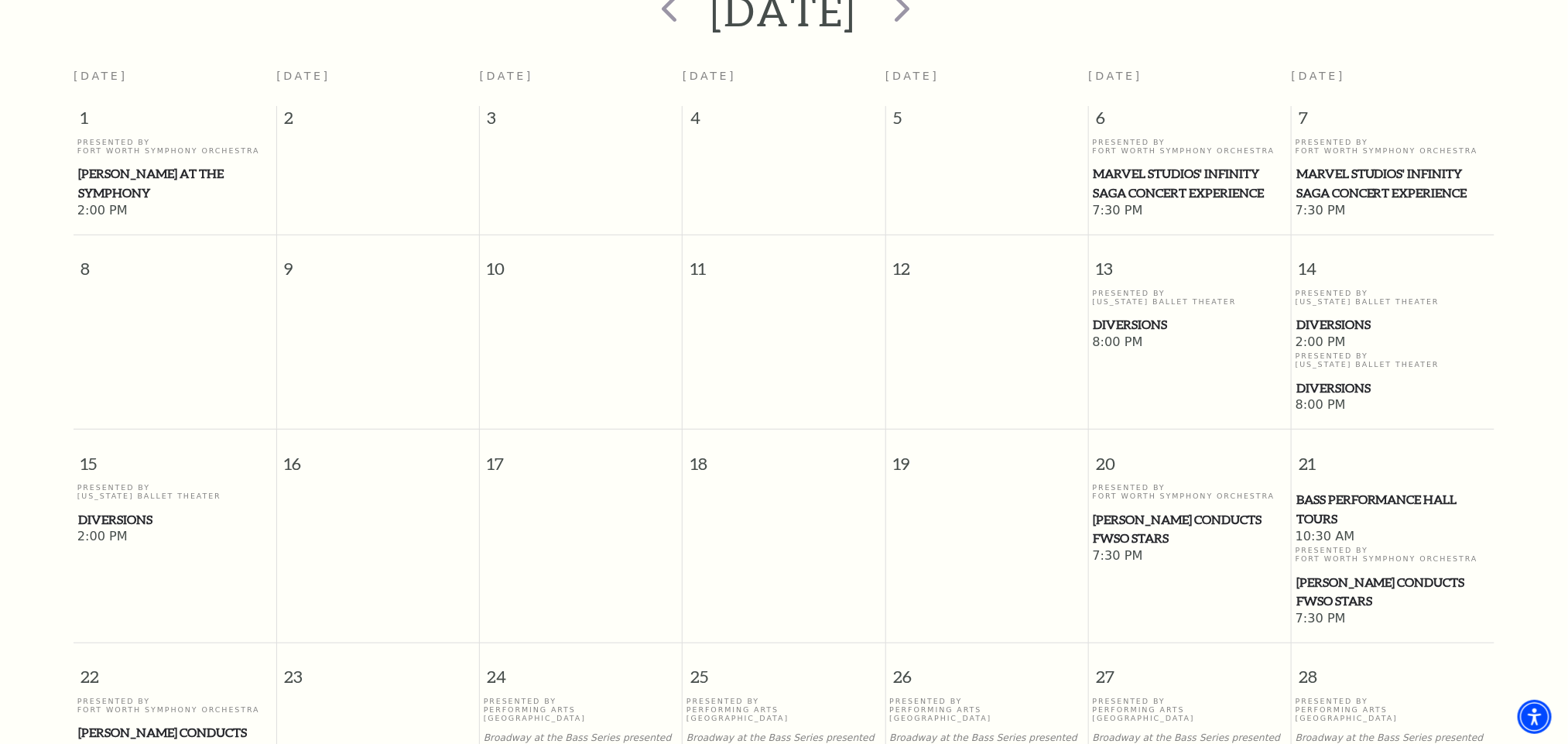
drag, startPoint x: 1374, startPoint y: 168, endPoint x: 1449, endPoint y: 170, distance: 75.0
click at [1449, 170] on span "Marvel Studios' Infinity Saga Concert Experience" at bounding box center [1392, 183] width 193 height 38
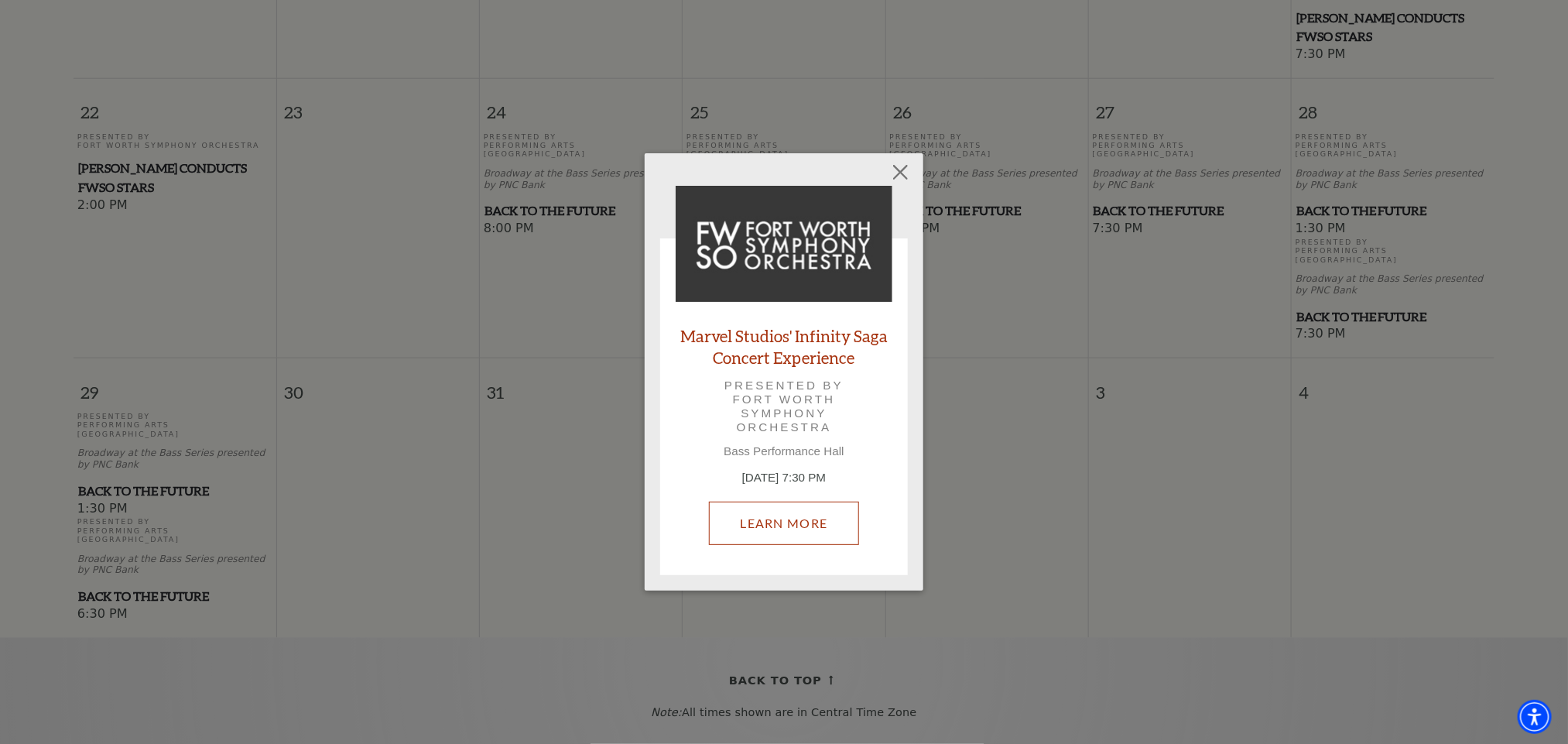
scroll to position [1182, 0]
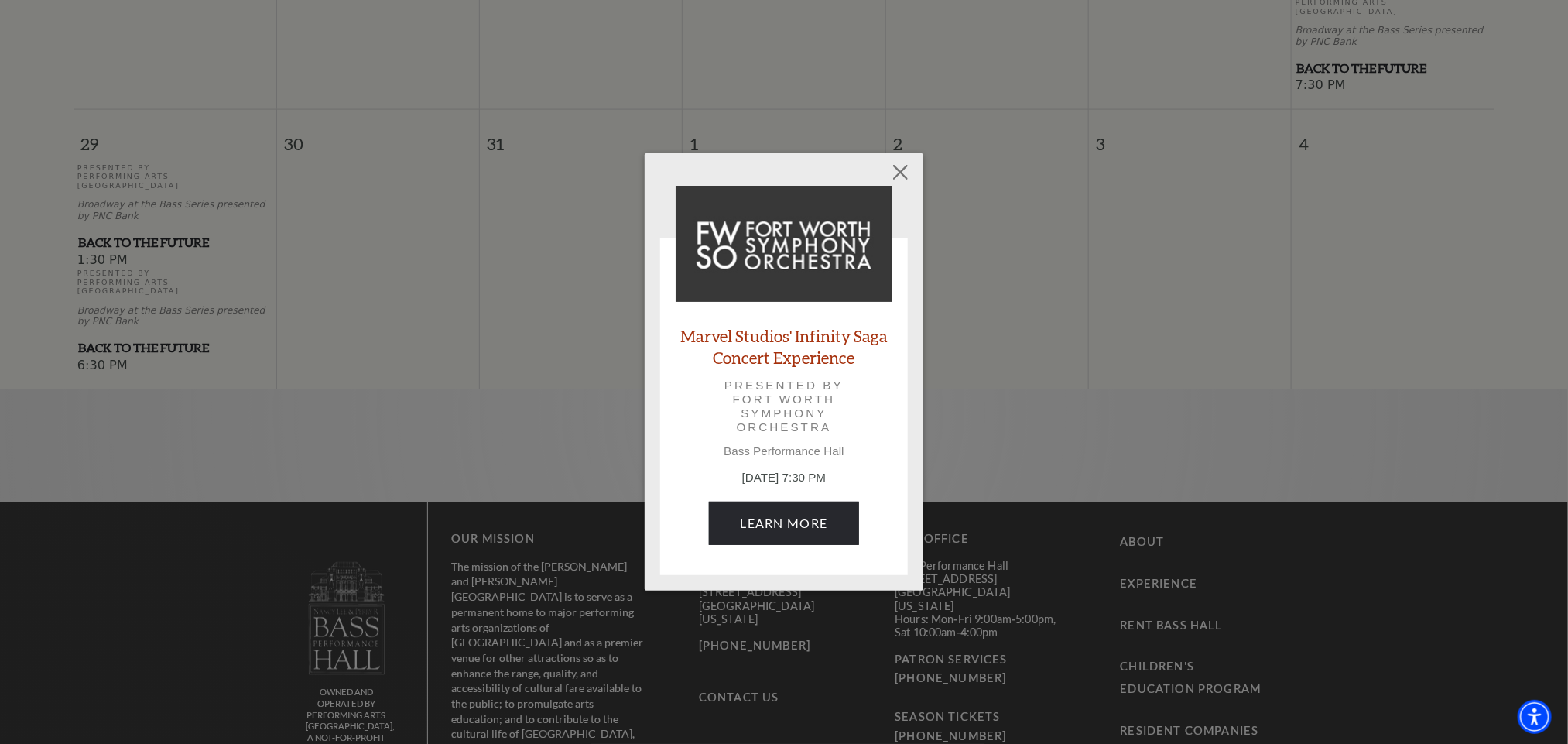
click at [871, 161] on div "Empty heading Marvel Studios' Infinity Saga Concert Experience Presented by For…" at bounding box center [784, 371] width 278 height 437
click at [920, 179] on div "Empty heading Marvel Studios' Infinity Saga Concert Experience Presented by For…" at bounding box center [784, 371] width 278 height 437
click at [906, 168] on button "Close" at bounding box center [901, 172] width 29 height 29
